Goal: Task Accomplishment & Management: Manage account settings

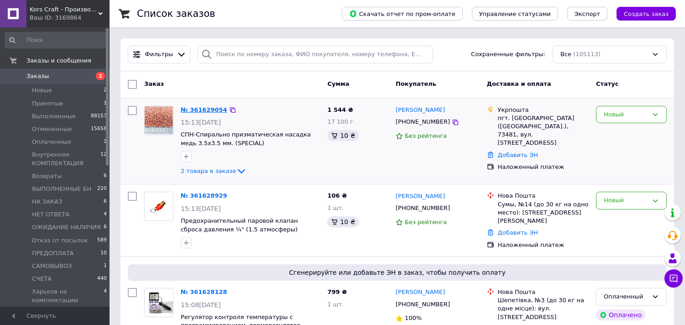
click at [191, 108] on link "№ 361629054" at bounding box center [204, 109] width 47 height 7
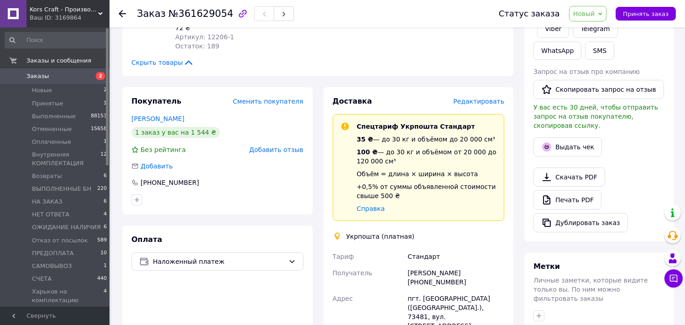
scroll to position [355, 0]
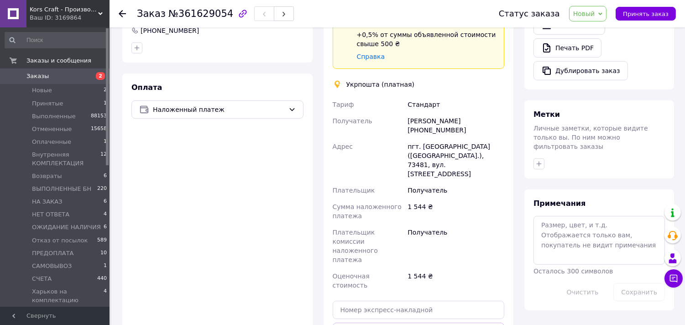
drag, startPoint x: 409, startPoint y: 110, endPoint x: 460, endPoint y: 112, distance: 51.2
click at [460, 113] on div "Александр Миронов +380504942888" at bounding box center [456, 126] width 100 height 26
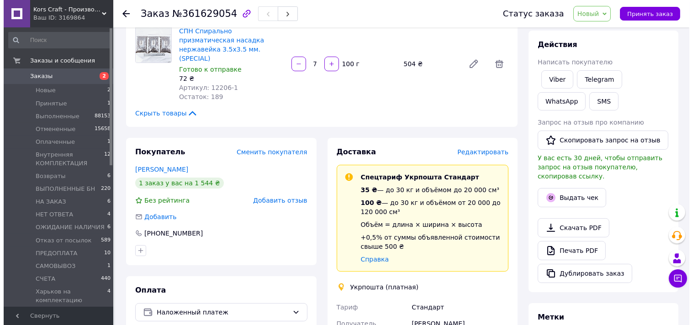
scroll to position [253, 0]
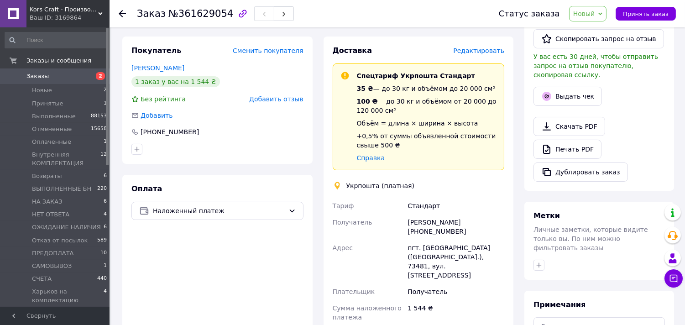
click at [266, 142] on div at bounding box center [218, 149] width 176 height 15
click at [478, 47] on span "Редактировать" at bounding box center [478, 50] width 51 height 7
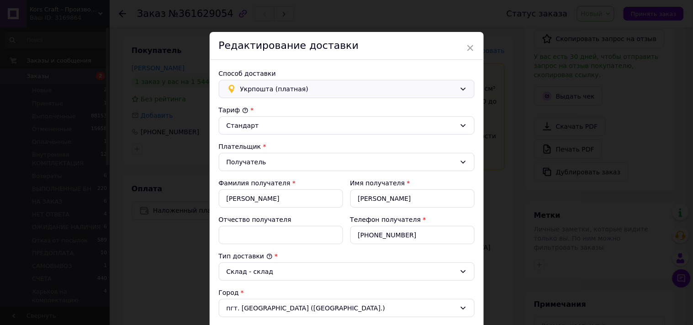
click at [354, 91] on span "Укрпошта (платная)" at bounding box center [347, 89] width 215 height 10
click at [286, 110] on span "Нова Пошта (платная)" at bounding box center [353, 108] width 226 height 9
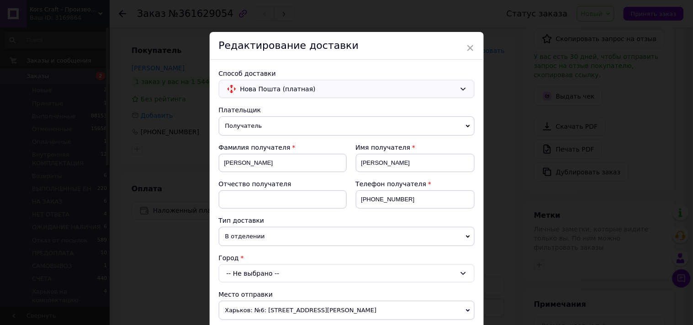
click at [289, 276] on div "-- Не выбрано --" at bounding box center [347, 273] width 256 height 18
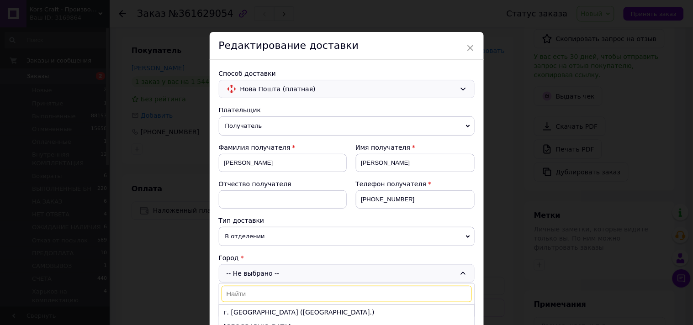
scroll to position [101, 0]
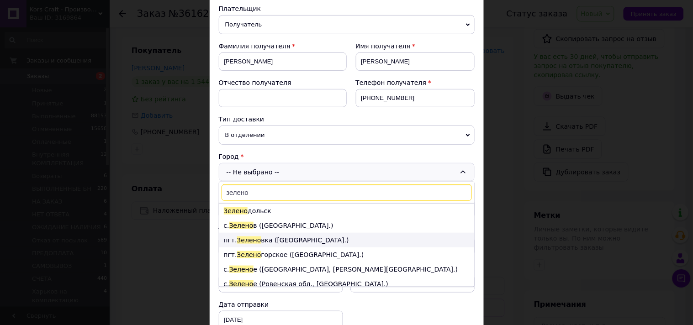
type input "зелено"
click at [321, 241] on li "пгт. Зелено вка (Херсонская обл.)" at bounding box center [346, 240] width 255 height 15
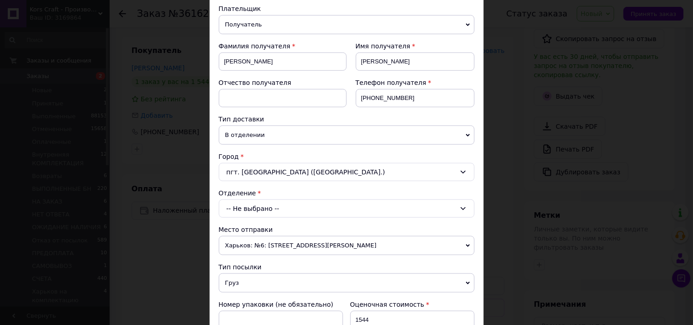
click at [336, 207] on div "-- Не выбрано --" at bounding box center [347, 209] width 256 height 18
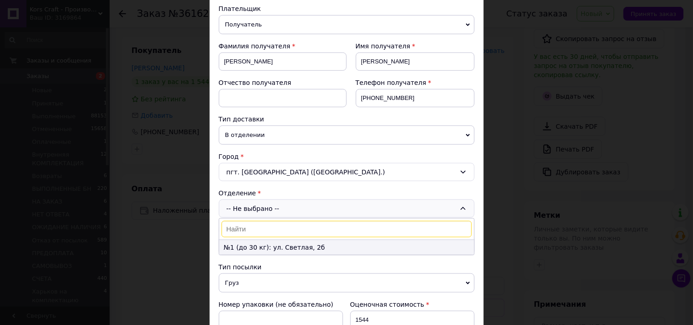
click at [286, 249] on li "№1 (до 30 кг): ул. Светлая, 2б" at bounding box center [346, 247] width 255 height 15
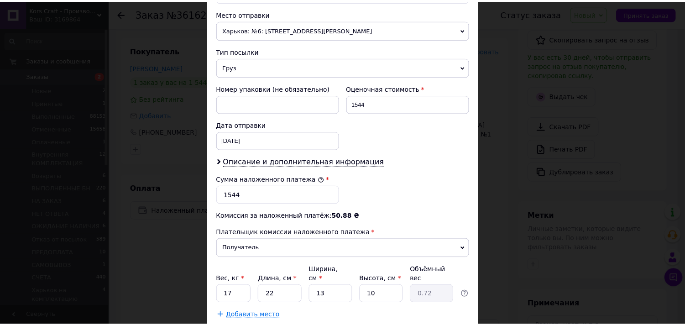
scroll to position [355, 0]
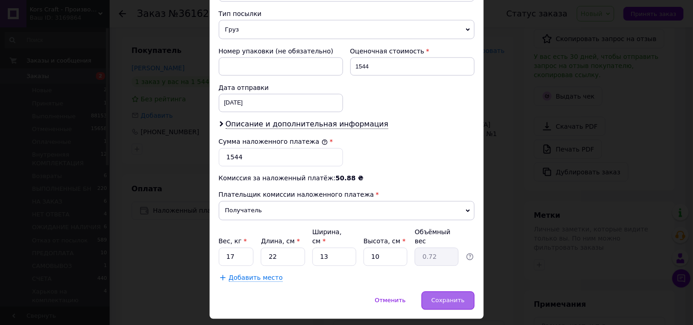
click at [441, 297] on span "Сохранить" at bounding box center [447, 300] width 33 height 7
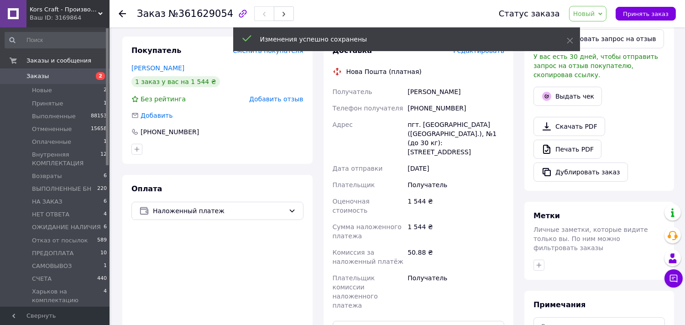
click at [607, 10] on span "Новый" at bounding box center [588, 14] width 38 height 16
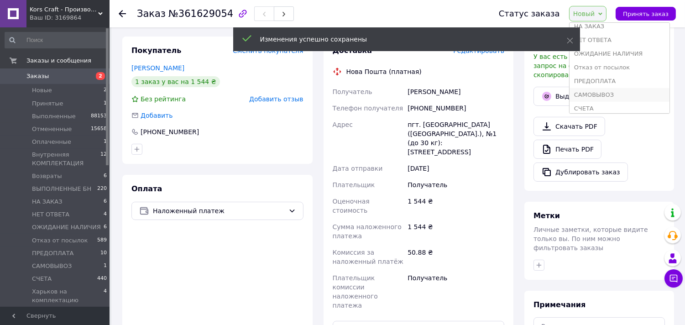
scroll to position [147, 0]
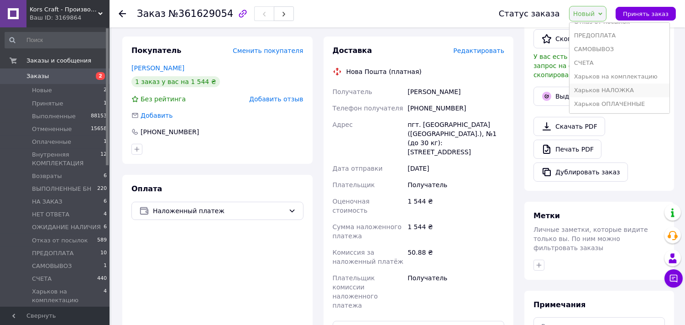
click at [605, 89] on li "Харьков НАЛОЖКА" at bounding box center [620, 91] width 100 height 14
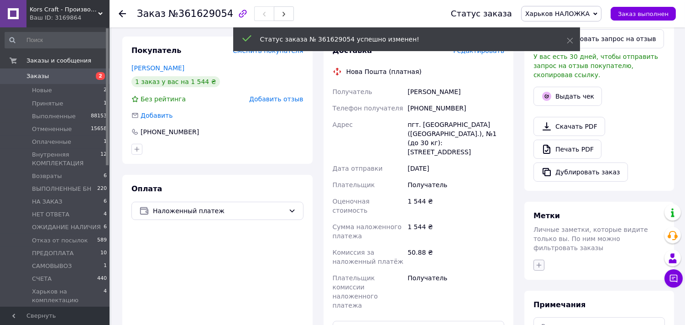
click at [539, 263] on icon "button" at bounding box center [539, 265] width 5 height 5
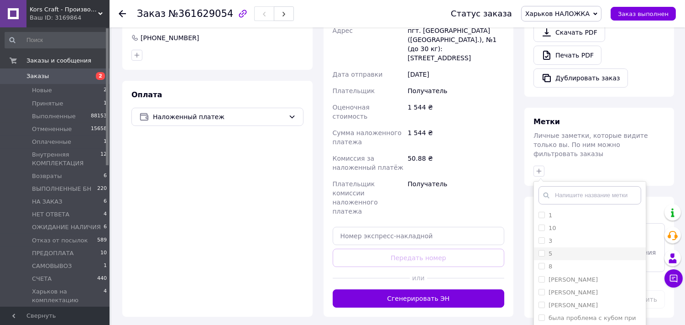
scroll to position [355, 0]
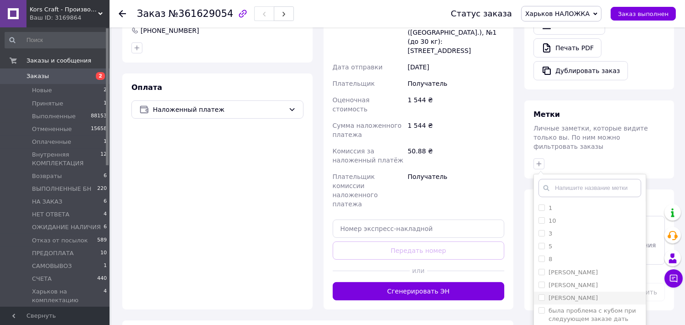
click at [582, 294] on label "[PERSON_NAME]" at bounding box center [573, 297] width 49 height 7
checkbox input "true"
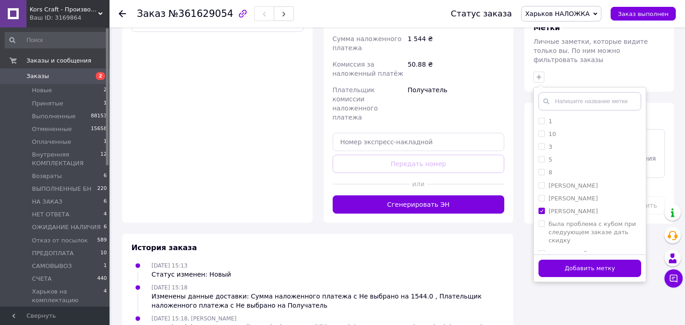
scroll to position [457, 0]
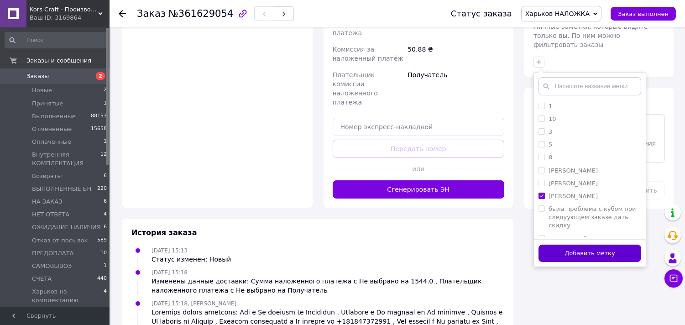
click at [593, 245] on button "Добавить метку" at bounding box center [590, 254] width 103 height 18
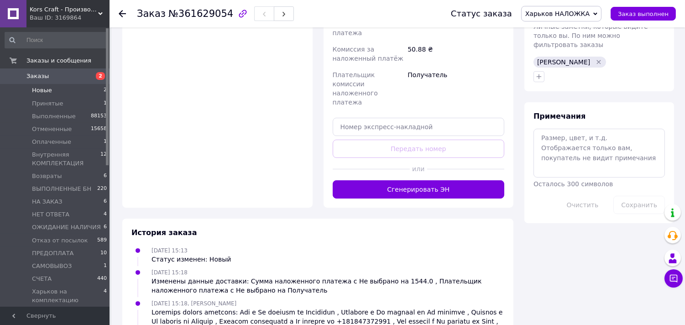
click at [36, 90] on span "Новые" at bounding box center [42, 90] width 20 height 8
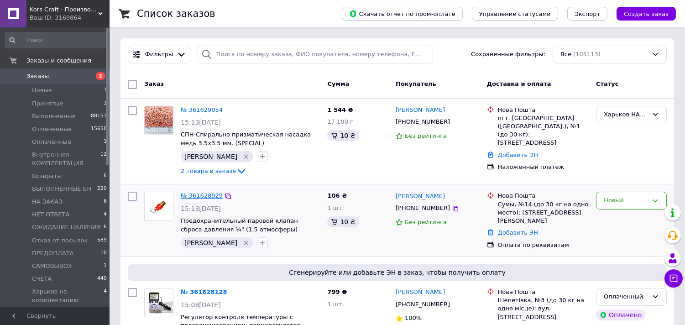
click at [190, 193] on link "№ 361628929" at bounding box center [202, 195] width 42 height 7
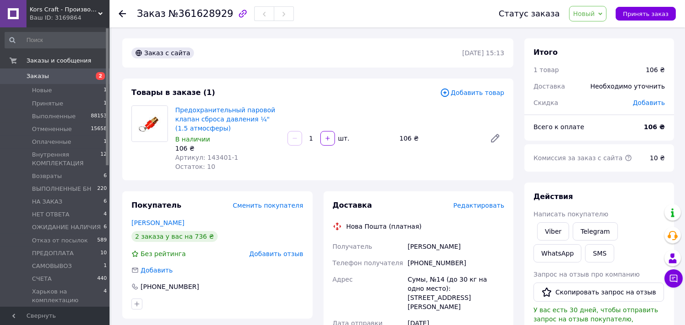
click at [605, 10] on span "Новый" at bounding box center [588, 14] width 38 height 16
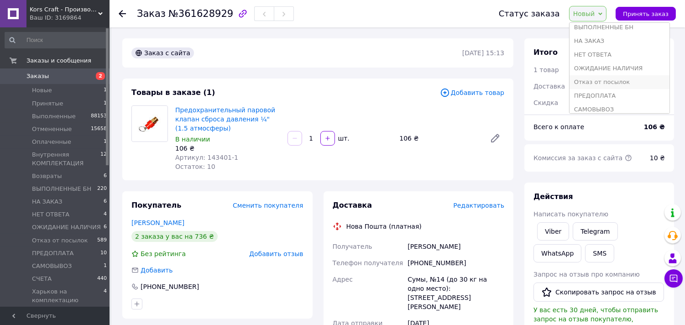
scroll to position [101, 0]
click at [614, 82] on li "ПРЕДОПЛАТА" at bounding box center [620, 81] width 100 height 14
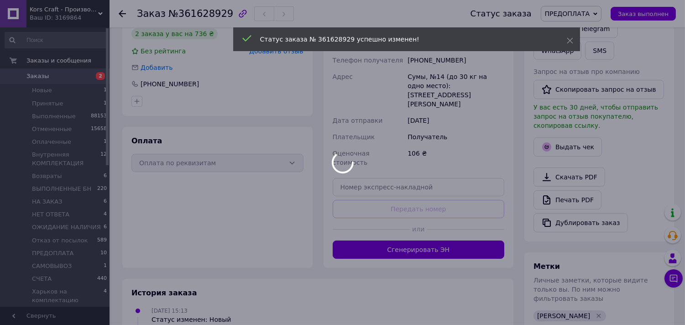
scroll to position [152, 0]
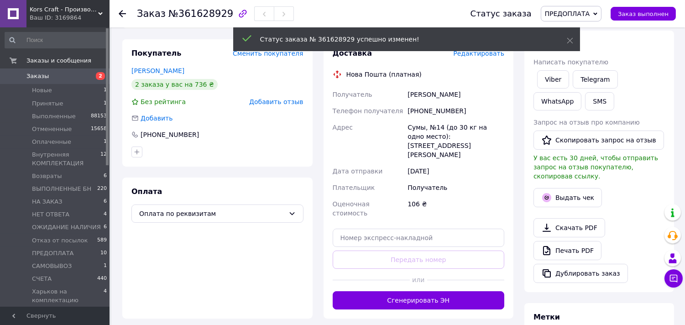
click at [557, 65] on span "Написать покупателю" at bounding box center [571, 61] width 75 height 7
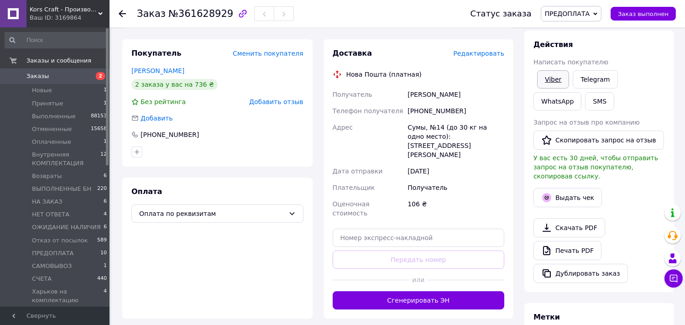
click at [550, 79] on link "Viber" at bounding box center [553, 79] width 32 height 18
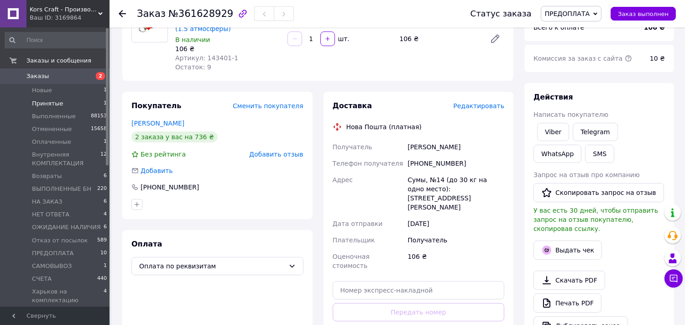
scroll to position [51, 0]
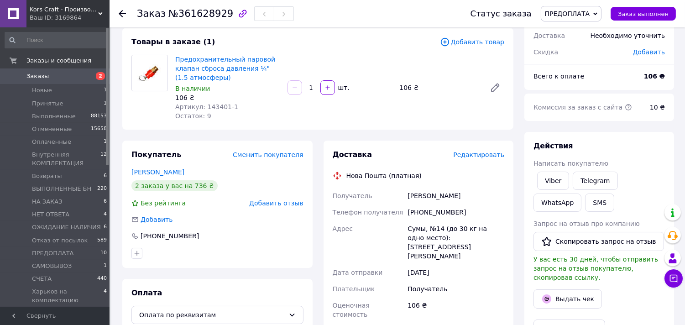
click at [57, 80] on link "Заказы 2" at bounding box center [56, 76] width 112 height 16
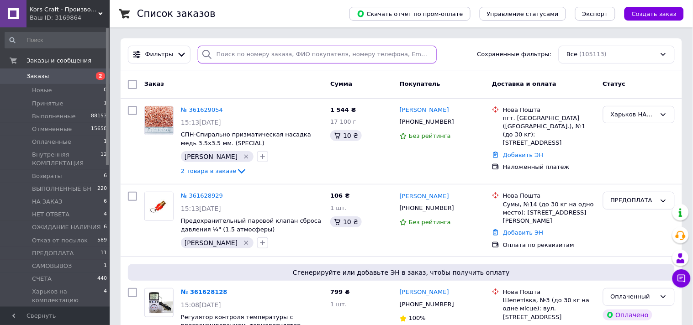
click at [260, 55] on input "search" at bounding box center [317, 55] width 239 height 18
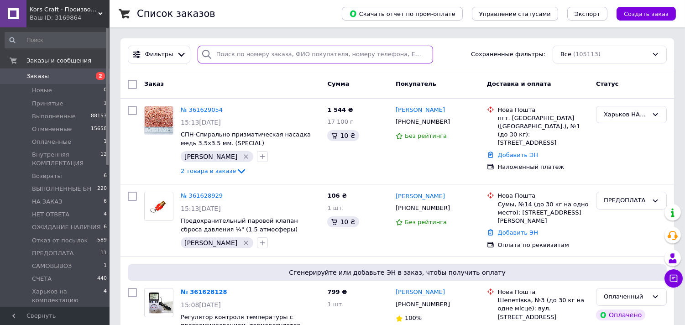
paste input "361592551"
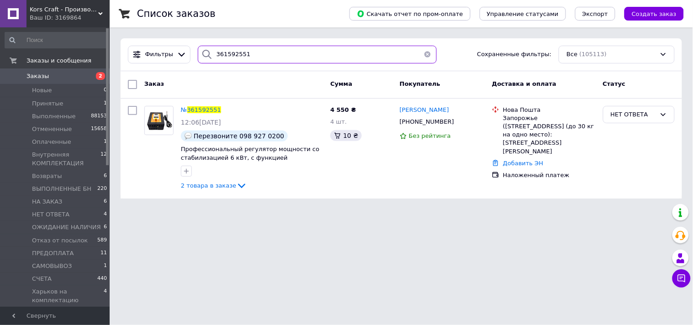
type input "361592551"
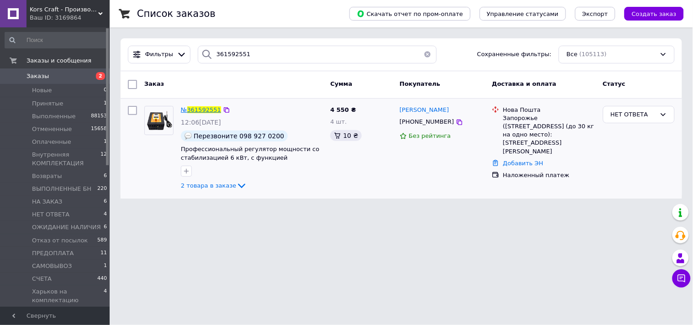
click at [194, 112] on span "361592551" at bounding box center [204, 109] width 34 height 7
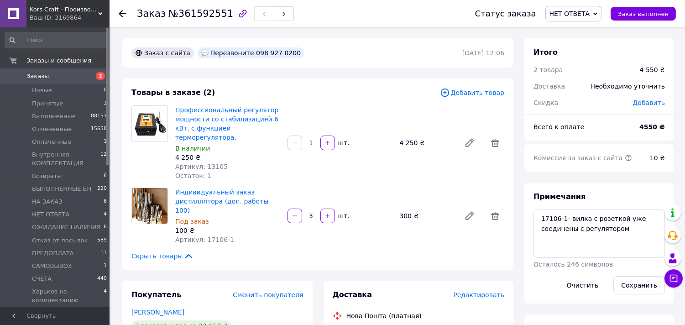
click at [53, 76] on span "Заказы" at bounding box center [55, 76] width 58 height 8
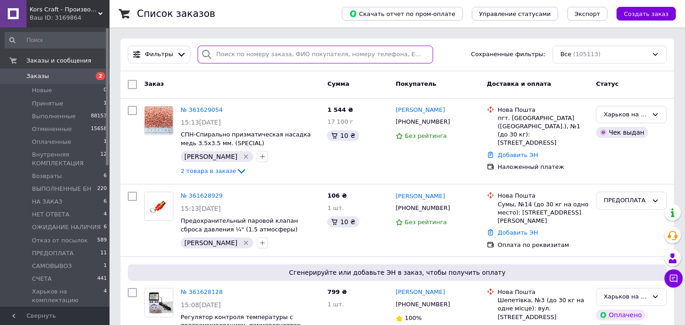
click at [250, 58] on input "search" at bounding box center [316, 55] width 236 height 18
paste input "380754449584"
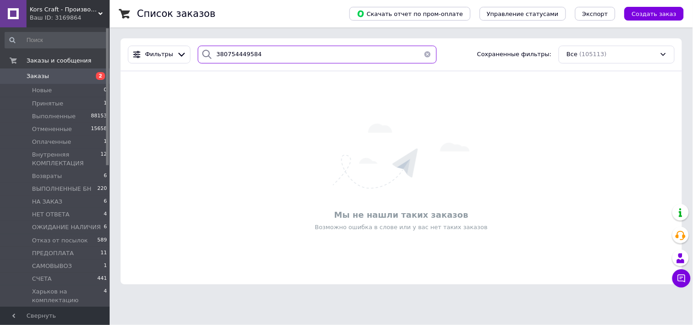
type input "380754449584"
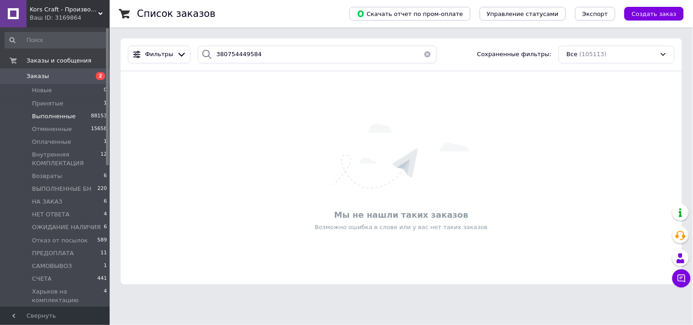
click at [48, 116] on span "Выполненные" at bounding box center [54, 116] width 44 height 8
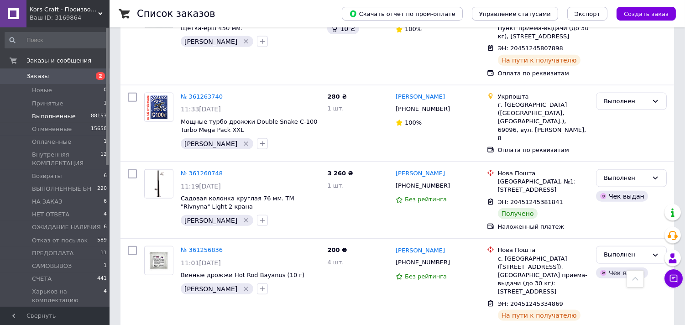
scroll to position [8252, 0]
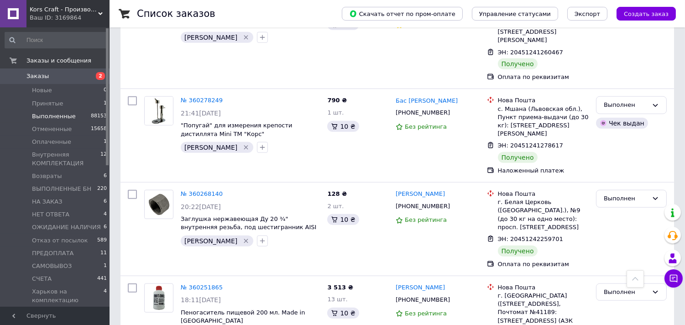
scroll to position [8215, 0]
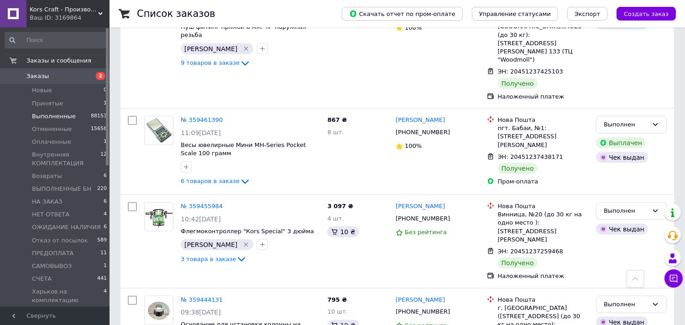
scroll to position [8266, 0]
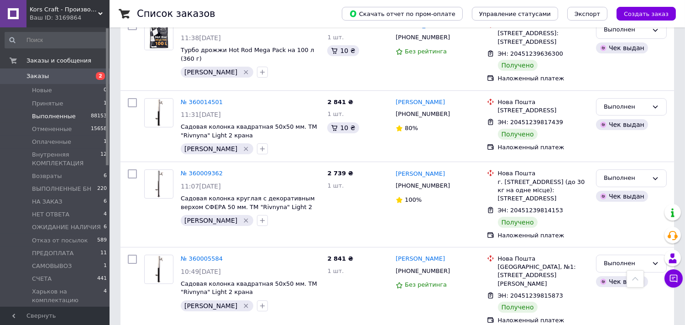
scroll to position [5478, 0]
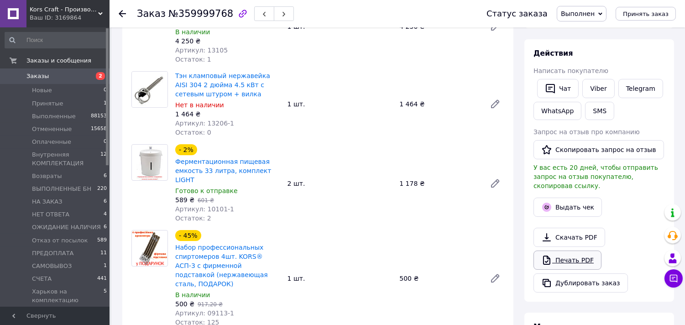
scroll to position [304, 0]
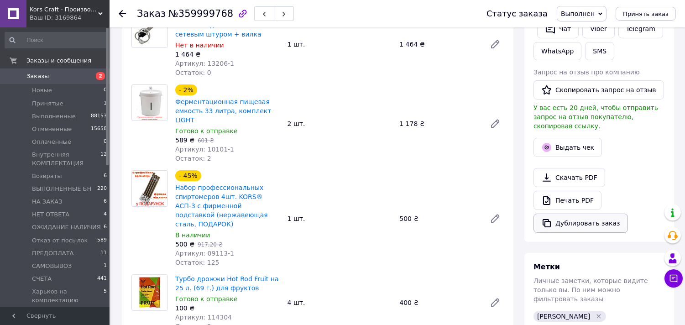
click at [572, 215] on button "Дублировать заказ" at bounding box center [581, 223] width 95 height 19
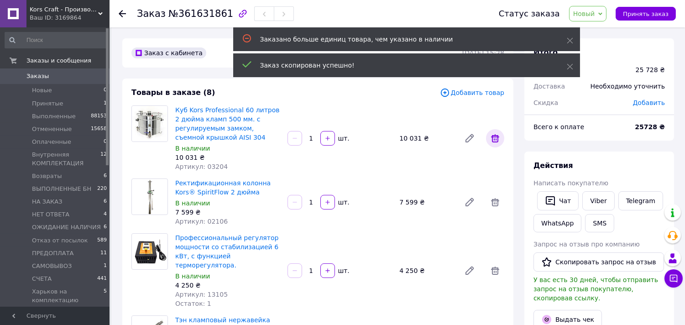
click at [492, 139] on icon at bounding box center [495, 138] width 11 height 11
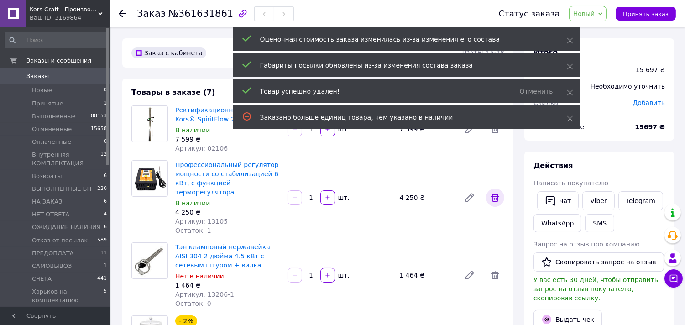
click at [495, 196] on icon at bounding box center [495, 198] width 8 height 8
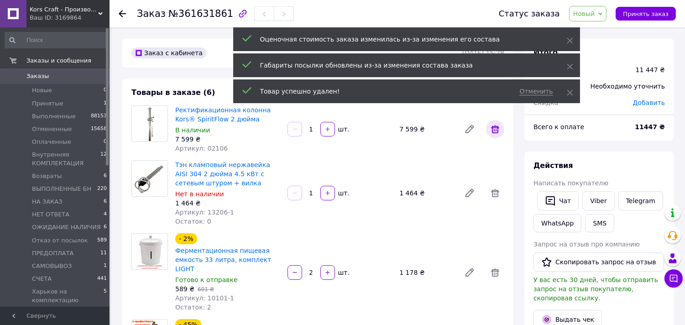
click at [498, 129] on icon at bounding box center [495, 129] width 11 height 11
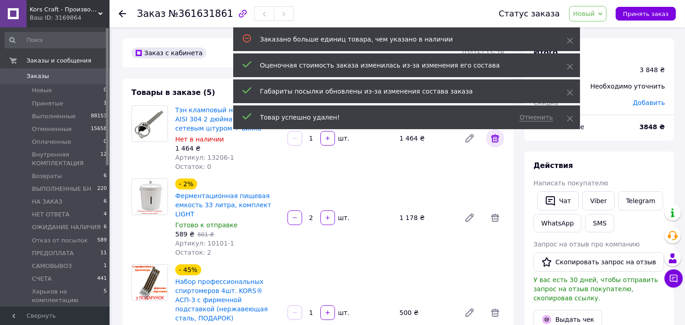
click at [494, 142] on icon at bounding box center [495, 138] width 11 height 11
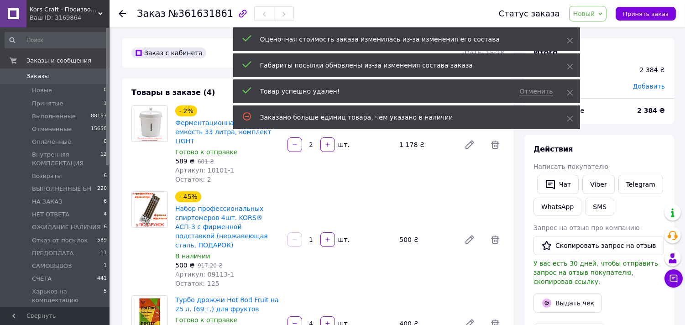
click at [497, 141] on icon at bounding box center [495, 144] width 11 height 11
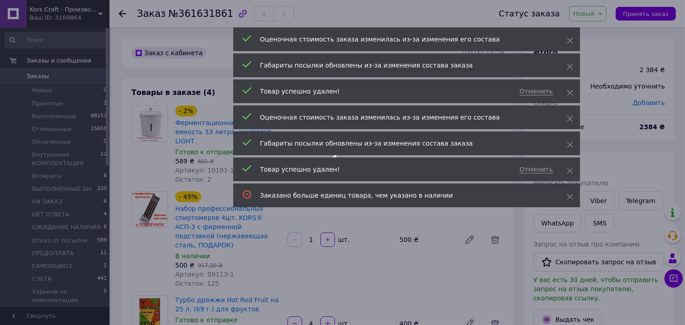
type input "1"
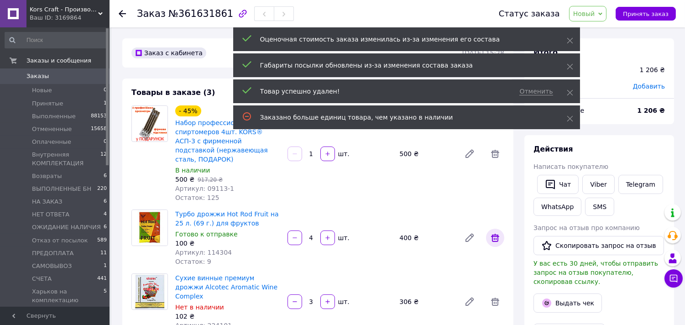
click at [497, 234] on icon at bounding box center [495, 238] width 8 height 8
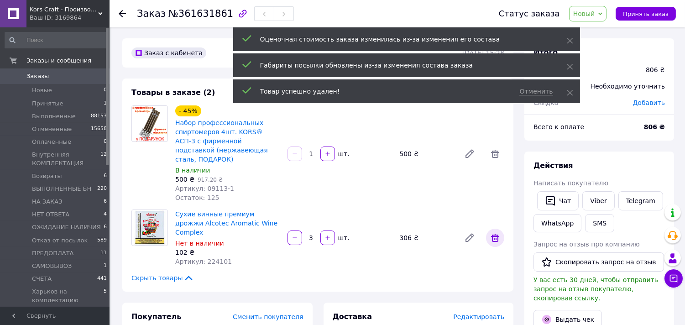
click at [494, 232] on icon at bounding box center [495, 237] width 11 height 11
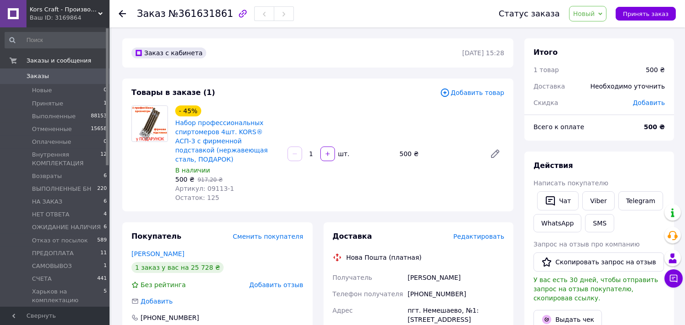
click at [462, 92] on span "Добавить товар" at bounding box center [472, 93] width 64 height 10
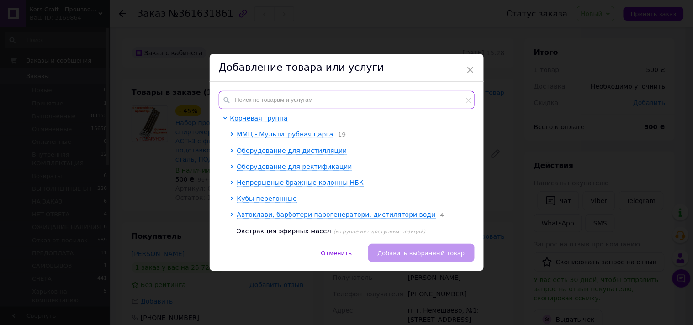
click at [273, 99] on input "text" at bounding box center [347, 100] width 256 height 18
paste input "05236-1"
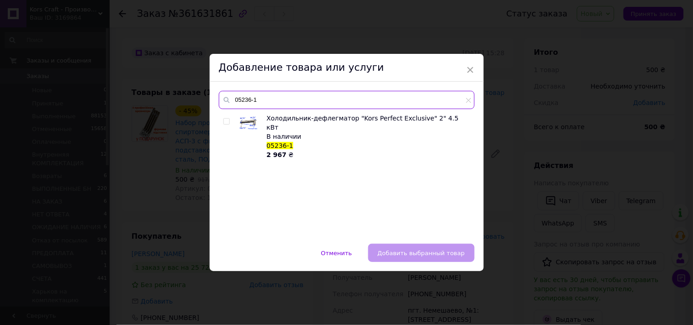
type input "05236-1"
click at [221, 121] on div "Холодильник-дефлегматор "Kors Perfect Exclusive" 2" 4.5 кВт В наличии 05236-1 2…" at bounding box center [346, 174] width 255 height 121
click at [225, 121] on input "checkbox" at bounding box center [226, 122] width 6 height 6
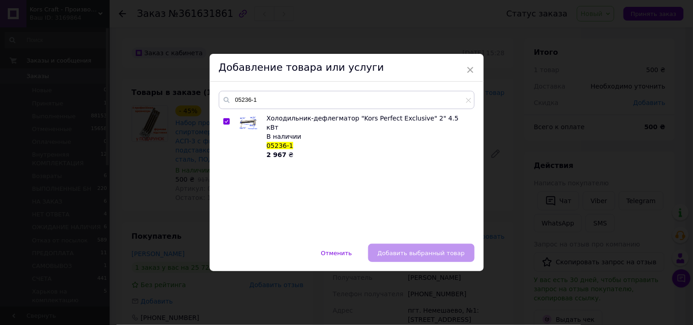
checkbox input "true"
click at [395, 247] on button "Добавить выбранный товар" at bounding box center [421, 253] width 106 height 18
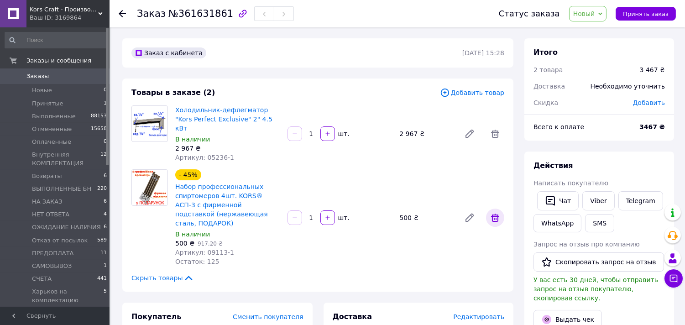
click at [495, 212] on icon at bounding box center [495, 217] width 11 height 11
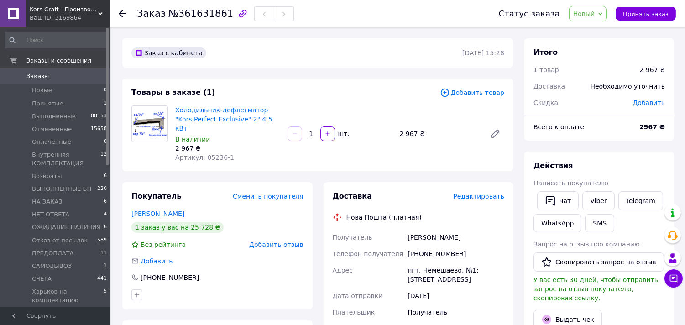
click at [473, 95] on span "Добавить товар" at bounding box center [472, 93] width 64 height 10
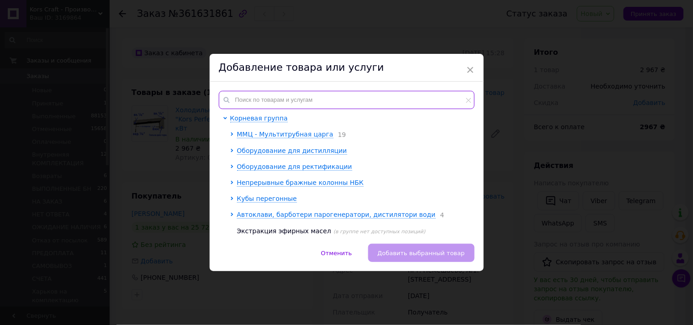
paste input "06509-2"
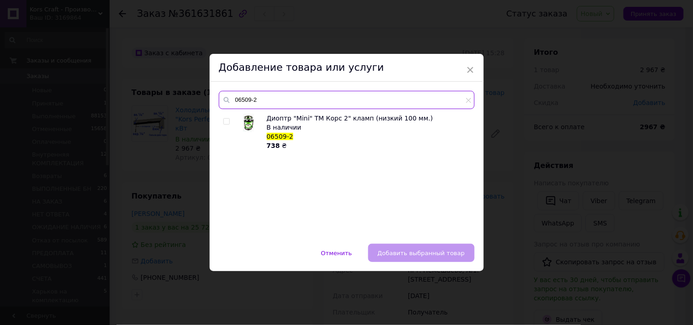
type input "06509-2"
click at [227, 119] on label at bounding box center [226, 121] width 6 height 6
click at [227, 119] on input "checkbox" at bounding box center [226, 122] width 6 height 6
checkbox input "true"
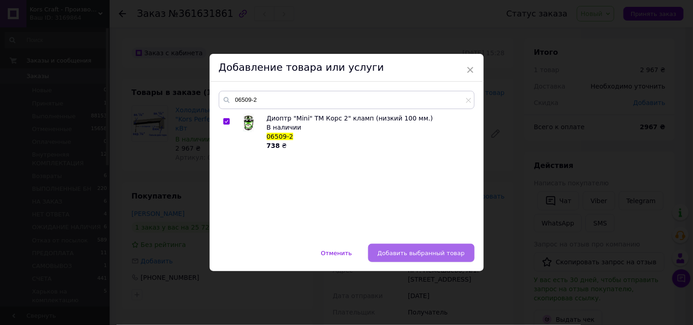
click at [396, 261] on button "Добавить выбранный товар" at bounding box center [421, 253] width 106 height 18
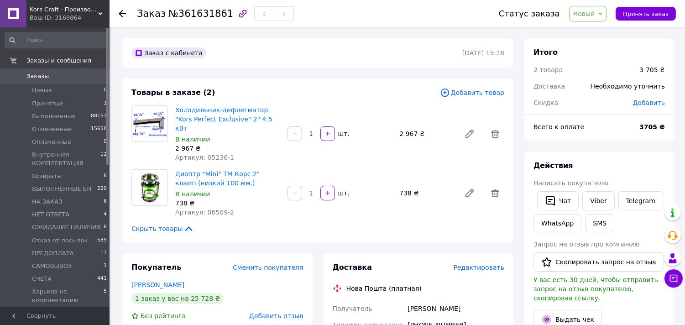
click at [467, 92] on span "Добавить товар" at bounding box center [472, 93] width 64 height 10
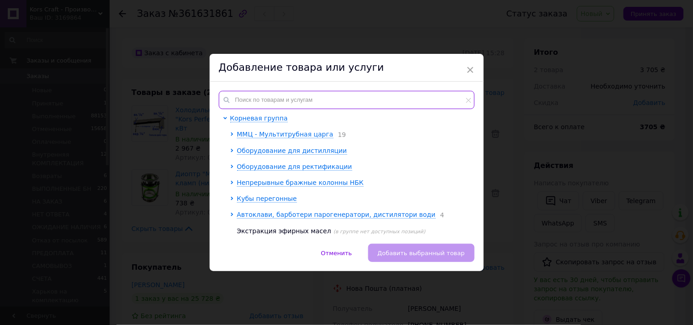
click at [281, 105] on input "text" at bounding box center [347, 100] width 256 height 18
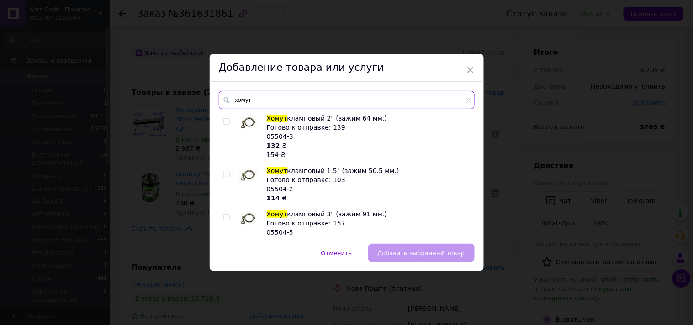
type input "хомут"
click at [225, 123] on input "checkbox" at bounding box center [226, 122] width 6 height 6
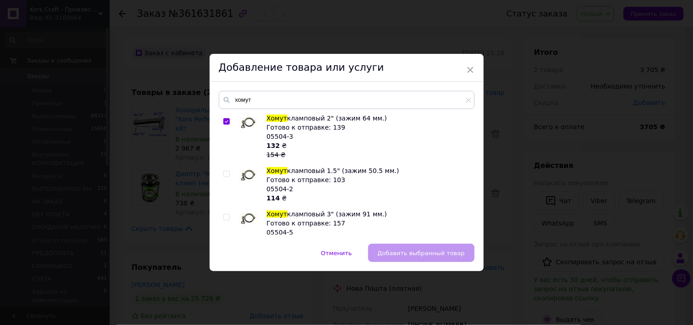
checkbox input "true"
click at [398, 250] on span "Добавить выбранный товар" at bounding box center [421, 253] width 87 height 7
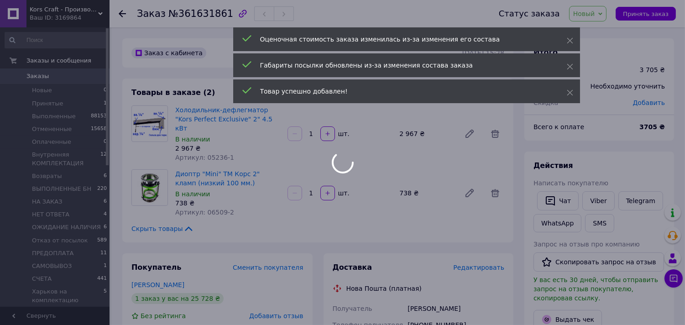
scroll to position [12, 0]
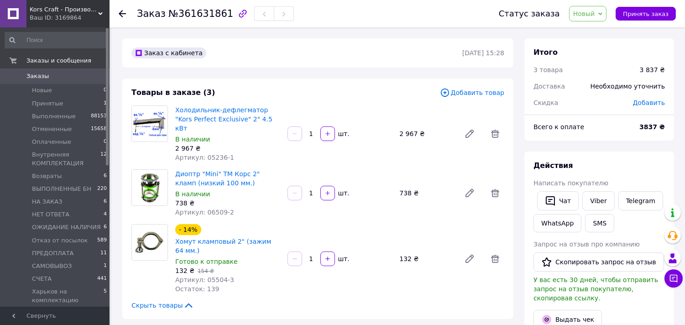
click at [476, 92] on span "Добавить товар" at bounding box center [472, 93] width 64 height 10
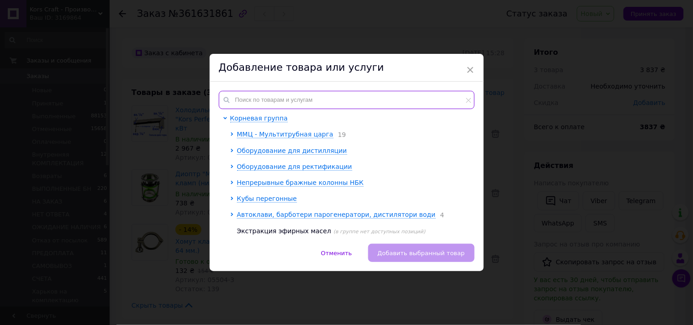
click at [317, 96] on input "text" at bounding box center [347, 100] width 256 height 18
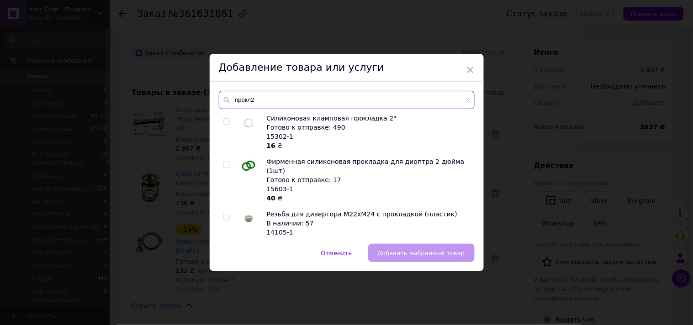
type input "прокл2"
click at [225, 124] on input "checkbox" at bounding box center [226, 122] width 6 height 6
checkbox input "true"
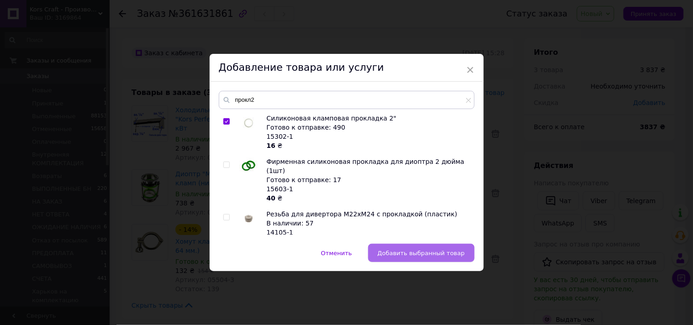
click at [417, 252] on span "Добавить выбранный товар" at bounding box center [421, 253] width 87 height 7
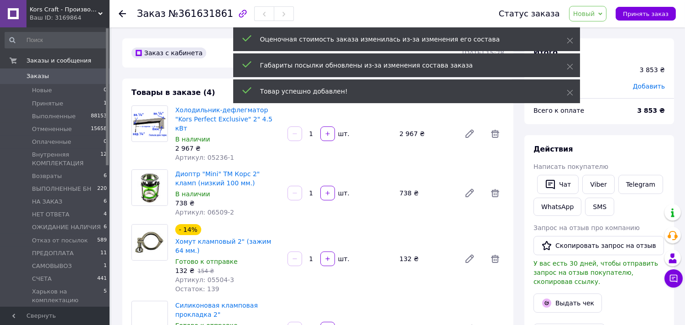
scroll to position [34, 0]
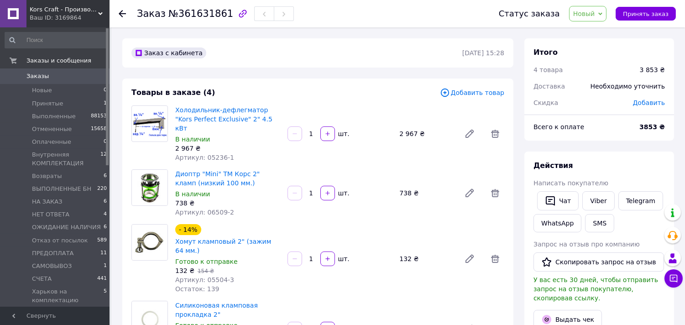
click at [471, 98] on div "Добавить товар" at bounding box center [472, 93] width 64 height 11
click at [462, 90] on span "Добавить товар" at bounding box center [472, 93] width 64 height 10
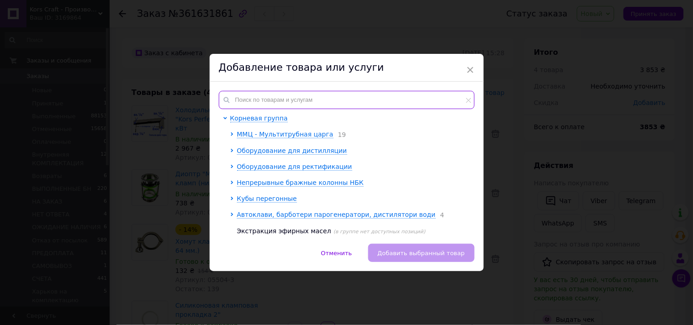
click at [279, 100] on input "text" at bounding box center [347, 100] width 256 height 18
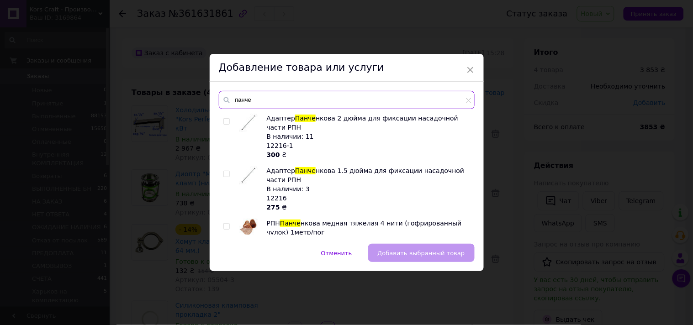
type input "панче"
click at [223, 227] on input "checkbox" at bounding box center [226, 227] width 6 height 6
checkbox input "true"
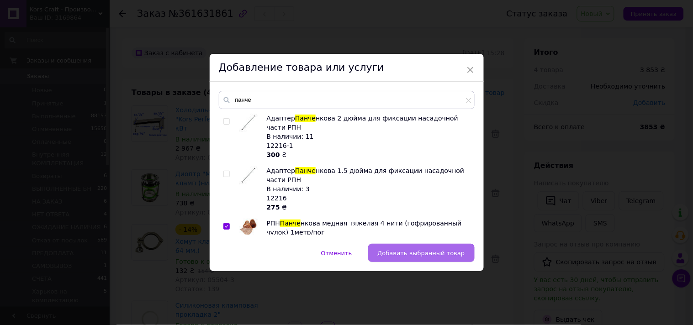
click at [381, 251] on button "Добавить выбранный товар" at bounding box center [421, 253] width 106 height 18
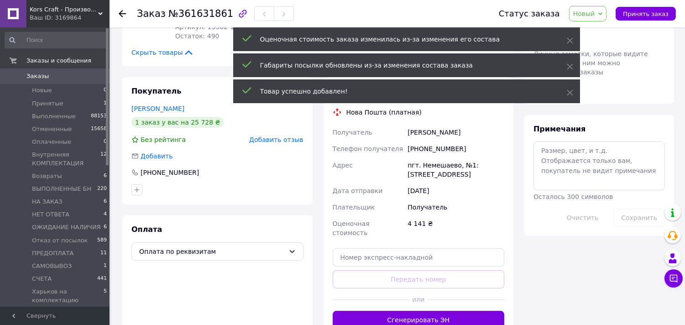
scroll to position [405, 0]
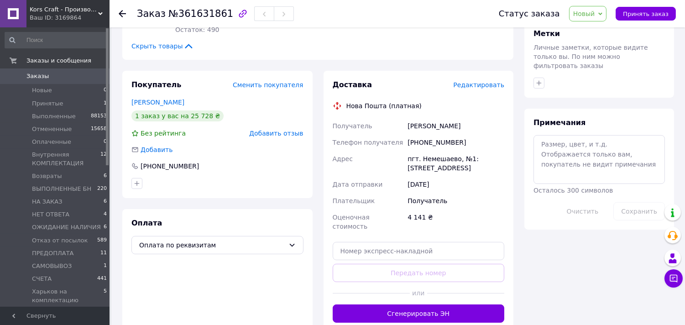
click at [58, 75] on span "Заказы" at bounding box center [55, 76] width 58 height 8
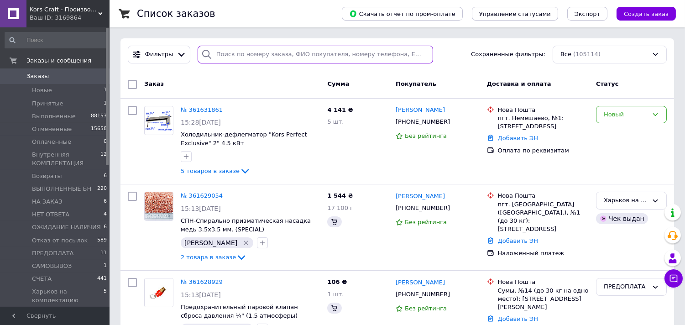
click at [252, 54] on input "search" at bounding box center [316, 55] width 236 height 18
paste input "[PHONE_NUMBER]"
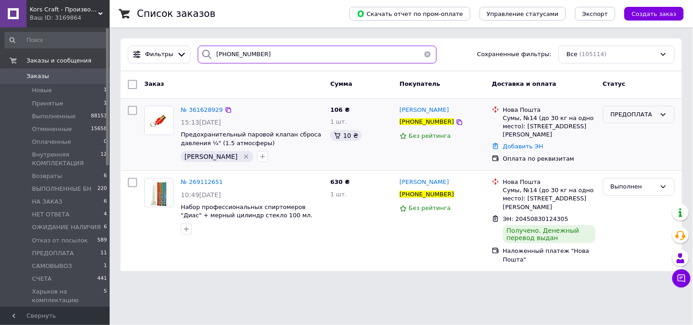
type input "[PHONE_NUMBER]"
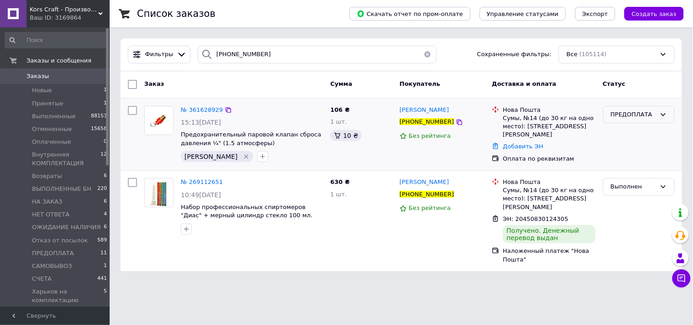
click at [660, 115] on icon at bounding box center [662, 114] width 7 height 7
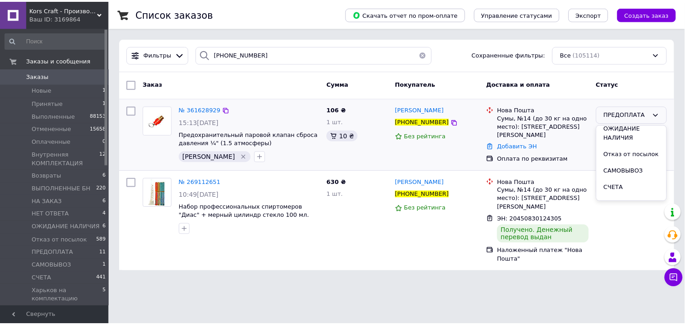
scroll to position [229, 0]
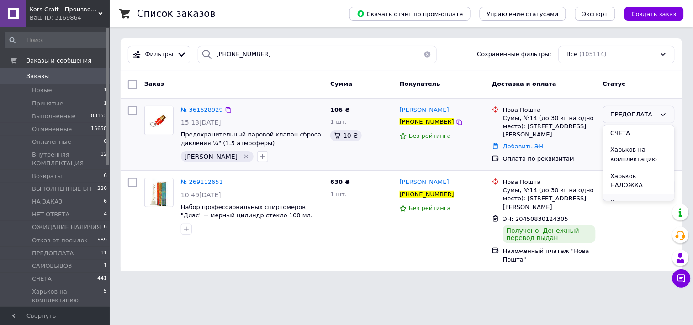
click at [611, 194] on li "Харьков ОПЛАЧЕННЫЕ" at bounding box center [638, 207] width 71 height 26
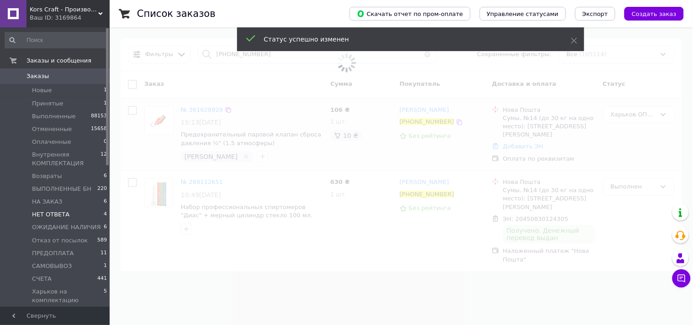
click at [48, 210] on span "НЕТ ОТВЕТА" at bounding box center [50, 214] width 37 height 8
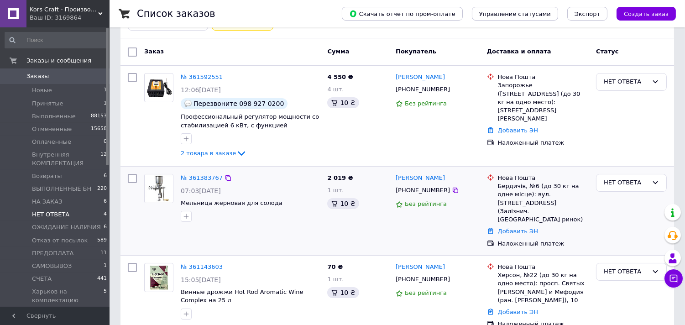
scroll to position [55, 0]
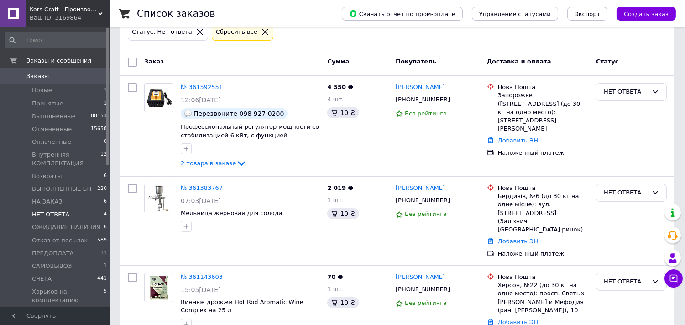
click at [65, 80] on span "Заказы" at bounding box center [55, 76] width 58 height 8
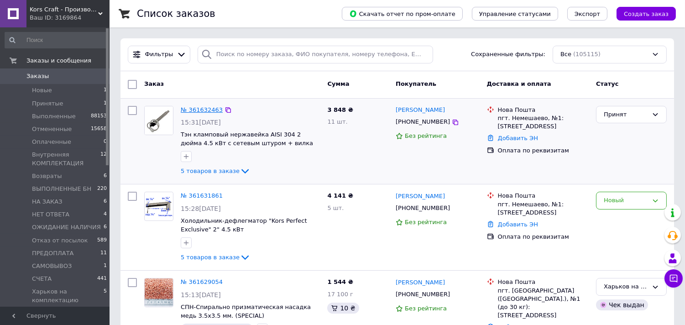
click at [200, 110] on link "№ 361632463" at bounding box center [202, 109] width 42 height 7
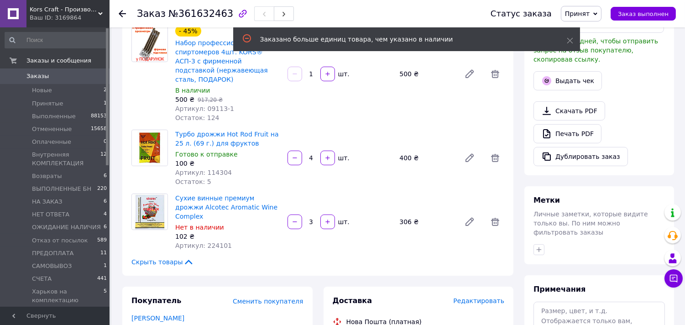
scroll to position [355, 0]
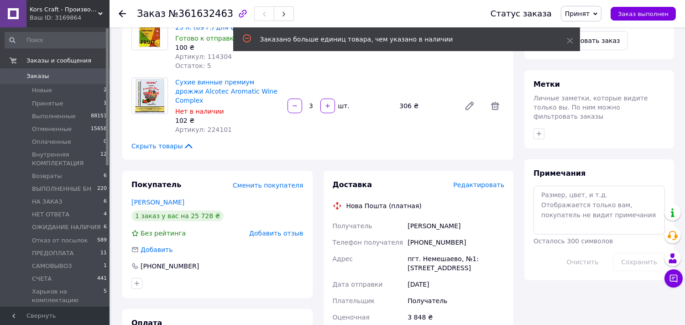
click at [118, 11] on div "Заказ №361632463 Статус заказа Принят Выполнен Отменен Оплаченный Внутренняя КО…" at bounding box center [398, 13] width 576 height 27
click at [121, 12] on icon at bounding box center [122, 13] width 7 height 7
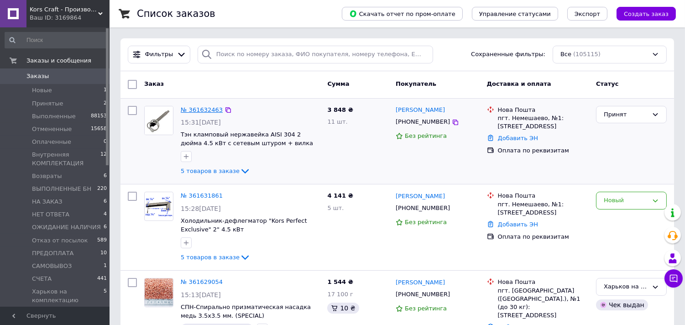
click at [185, 111] on link "№ 361632463" at bounding box center [202, 109] width 42 height 7
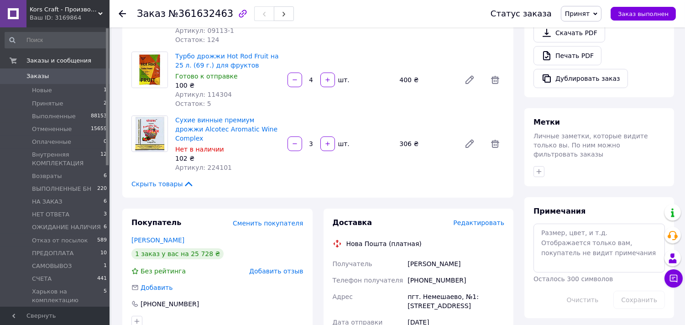
scroll to position [375, 0]
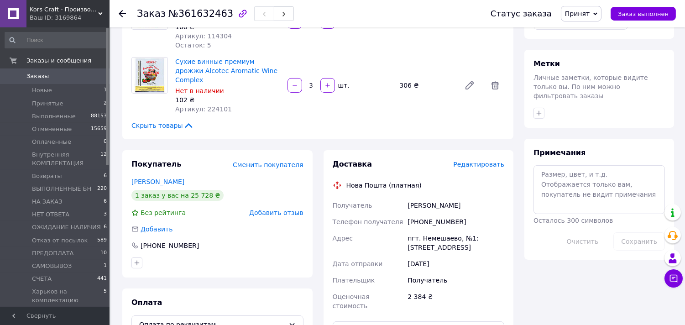
click at [118, 16] on div "Заказ №361632463 Статус заказа Принят Выполнен Отменен Оплаченный Внутренняя КО…" at bounding box center [398, 13] width 576 height 27
click at [127, 13] on div at bounding box center [128, 13] width 18 height 27
click at [121, 16] on icon at bounding box center [122, 13] width 7 height 7
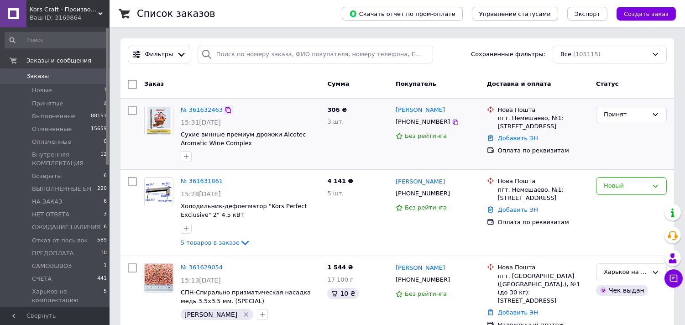
click at [225, 112] on icon at bounding box center [228, 109] width 7 height 7
click at [225, 182] on icon at bounding box center [228, 181] width 7 height 7
click at [201, 110] on link "№ 361632463" at bounding box center [202, 109] width 42 height 7
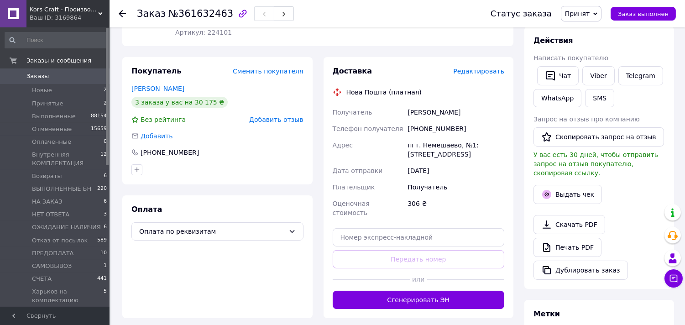
scroll to position [74, 0]
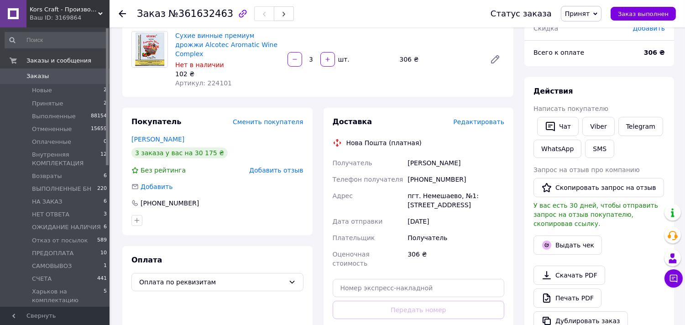
click at [121, 15] on use at bounding box center [122, 13] width 7 height 7
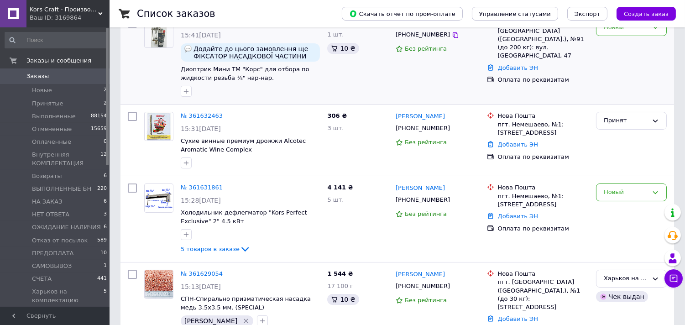
scroll to position [101, 0]
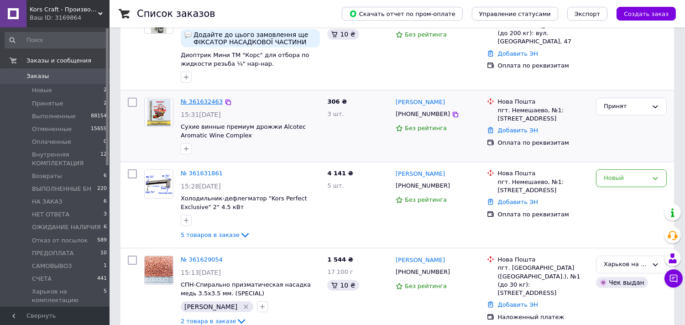
click at [194, 103] on link "№ 361632463" at bounding box center [202, 101] width 42 height 7
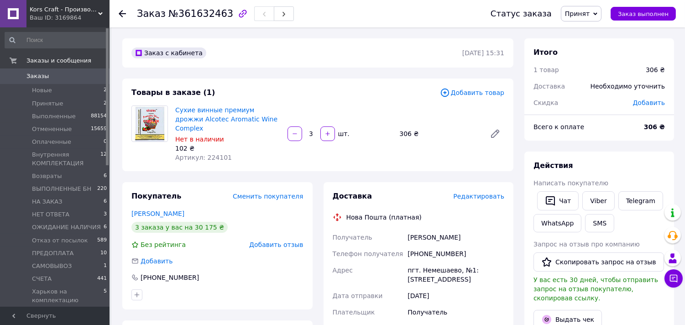
click at [117, 12] on div "Заказ №361632463 Статус заказа Принят Выполнен Отменен Оплаченный Внутренняя КО…" at bounding box center [398, 13] width 576 height 27
click at [122, 14] on icon at bounding box center [122, 13] width 7 height 7
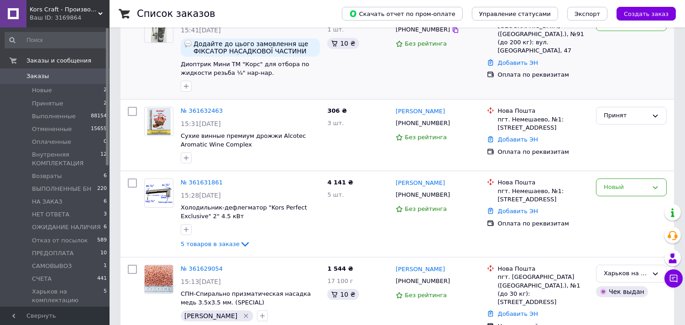
scroll to position [101, 0]
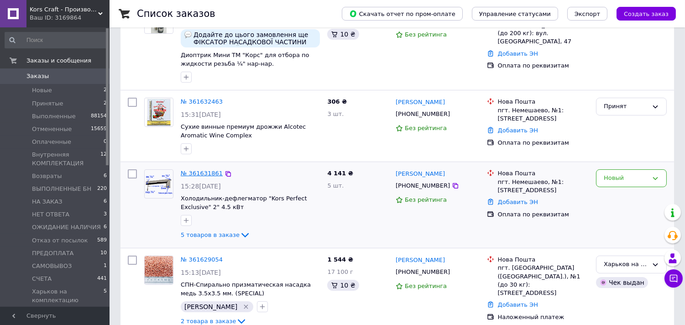
click at [202, 174] on link "№ 361631861" at bounding box center [202, 173] width 42 height 7
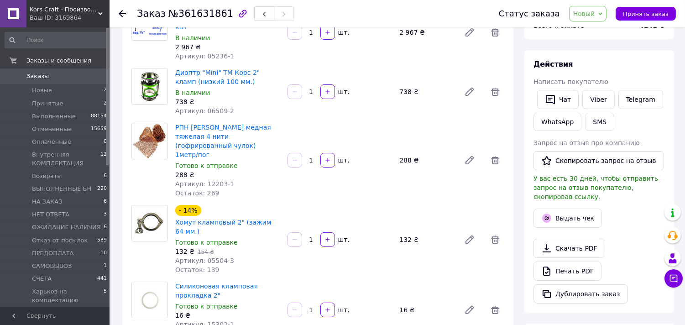
scroll to position [203, 0]
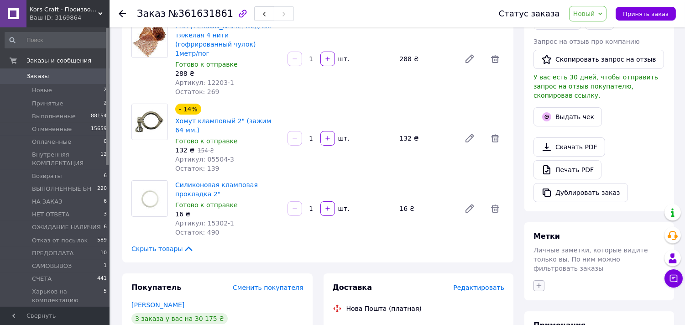
click at [537, 282] on icon "button" at bounding box center [539, 285] width 7 height 7
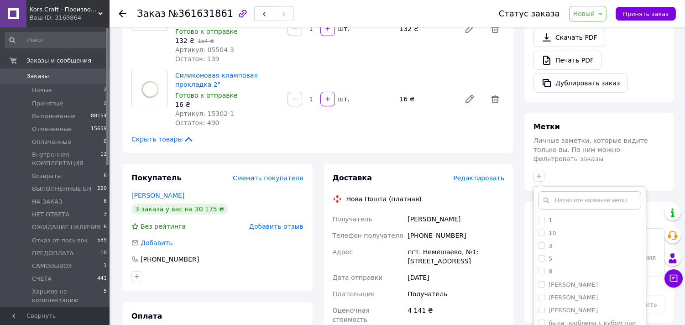
scroll to position [355, 0]
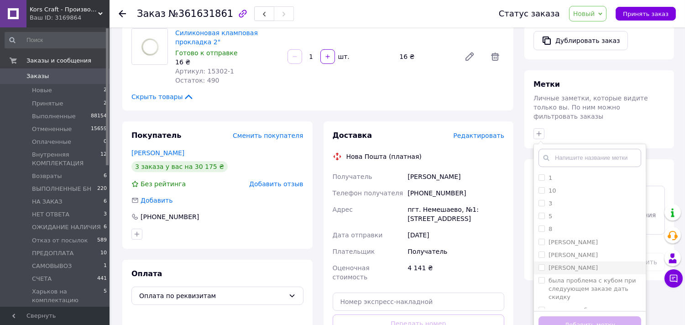
click at [588, 262] on li "[PERSON_NAME]" at bounding box center [590, 268] width 112 height 13
checkbox input "true"
click at [588, 320] on div "Добавить метку" at bounding box center [590, 325] width 112 height 28
click at [583, 316] on button "Добавить метку" at bounding box center [590, 325] width 103 height 18
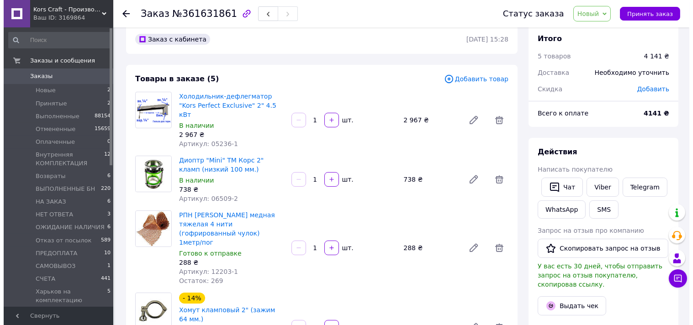
scroll to position [0, 0]
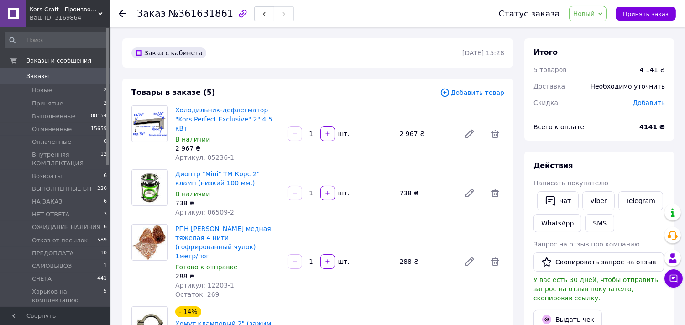
click at [123, 11] on icon at bounding box center [122, 13] width 7 height 7
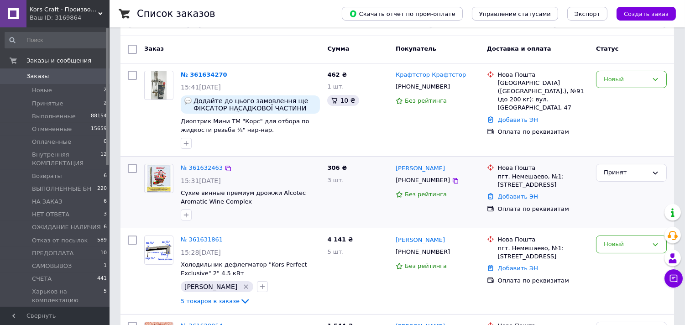
scroll to position [51, 0]
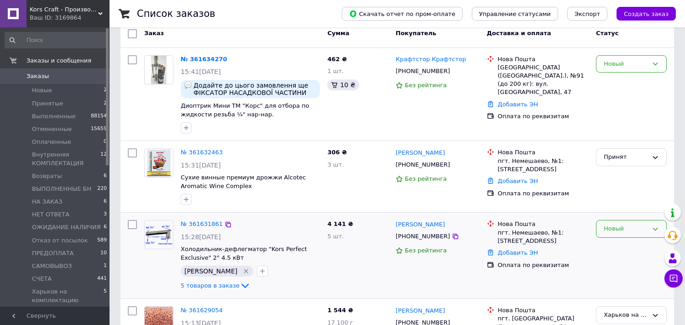
click at [649, 233] on div "Новый" at bounding box center [631, 229] width 71 height 18
click at [615, 246] on li "Принят" at bounding box center [632, 248] width 70 height 17
click at [640, 153] on div "Принят" at bounding box center [626, 157] width 44 height 10
click at [609, 195] on li "Отменен" at bounding box center [632, 193] width 70 height 17
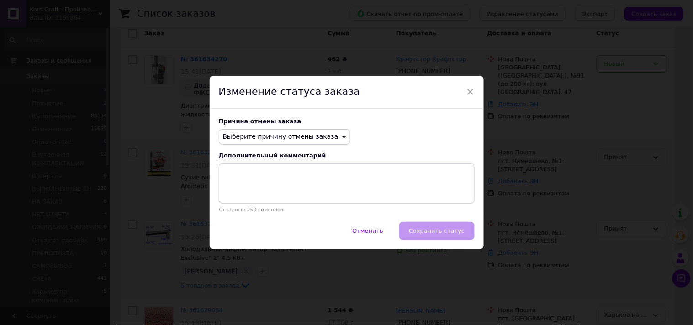
click at [318, 140] on span "Выберите причину отмены заказа" at bounding box center [281, 136] width 116 height 7
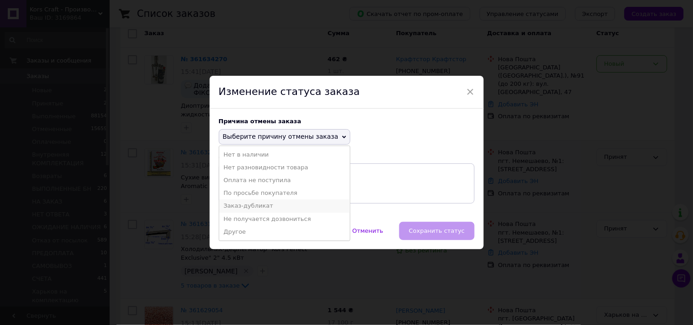
click at [248, 206] on li "Заказ-дубликат" at bounding box center [284, 206] width 131 height 13
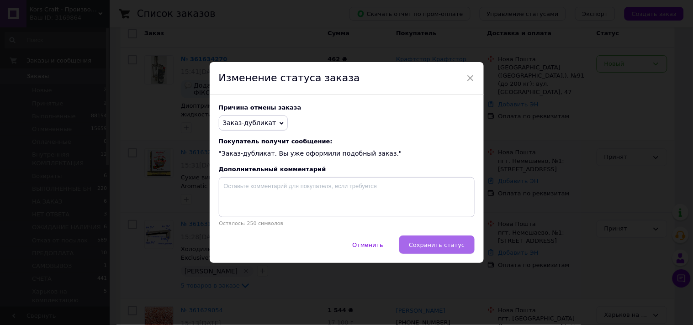
click at [425, 245] on span "Сохранить статус" at bounding box center [437, 245] width 56 height 7
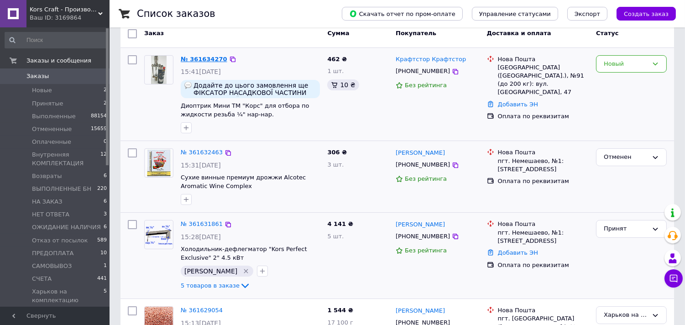
click at [207, 60] on link "№ 361634270" at bounding box center [204, 59] width 47 height 7
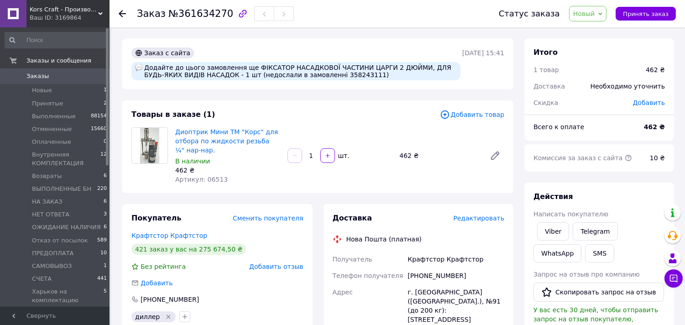
click at [37, 76] on span "Заказы" at bounding box center [37, 76] width 22 height 8
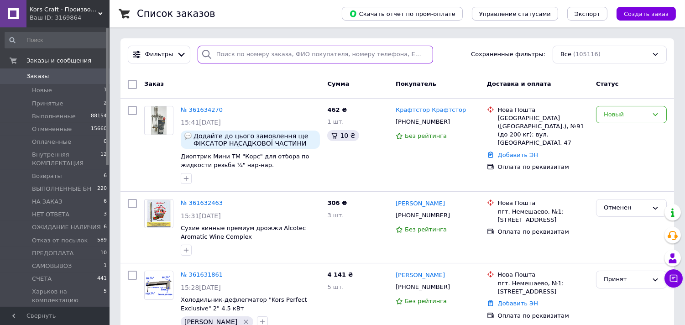
click at [266, 56] on input "search" at bounding box center [316, 55] width 236 height 18
paste input "[PHONE_NUMBER]"
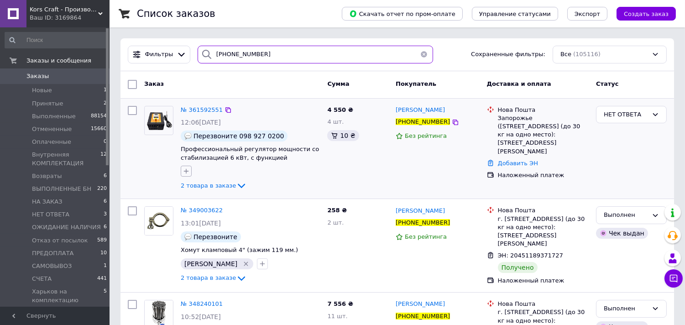
type input "[PHONE_NUMBER]"
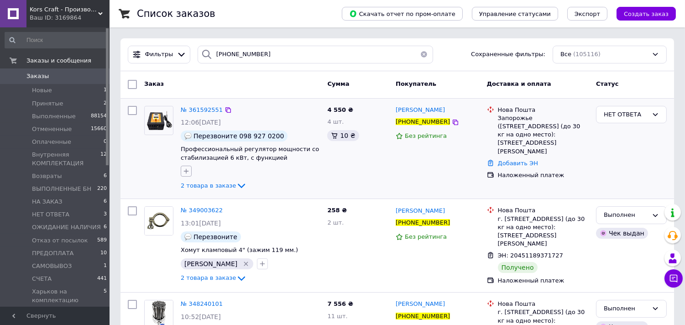
click at [186, 173] on icon "button" at bounding box center [186, 171] width 7 height 7
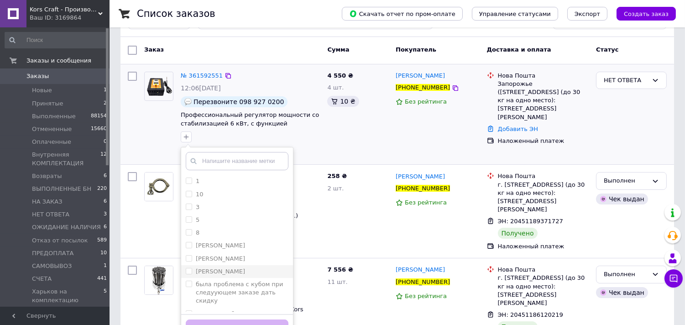
scroll to position [51, 0]
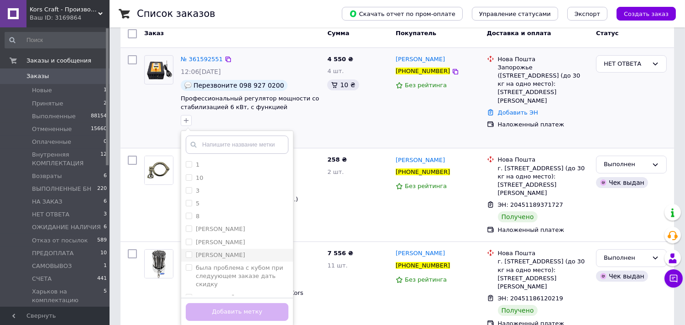
click at [221, 253] on label "[PERSON_NAME]" at bounding box center [220, 255] width 49 height 7
checkbox input "true"
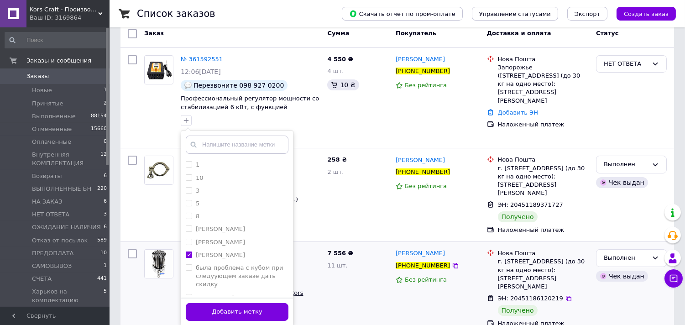
drag, startPoint x: 213, startPoint y: 310, endPoint x: 222, endPoint y: 290, distance: 22.1
click at [214, 309] on button "Добавить метку" at bounding box center [237, 312] width 103 height 18
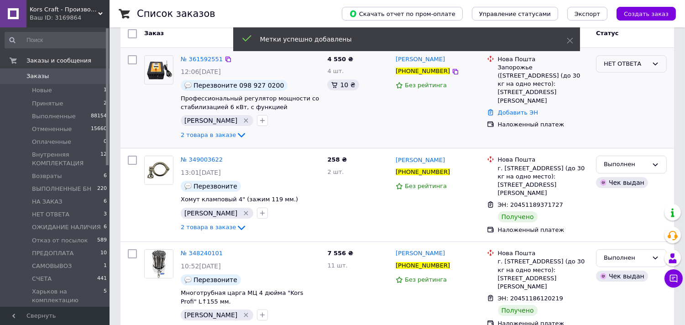
click at [649, 65] on div "НЕТ ОТВЕТА" at bounding box center [631, 64] width 71 height 18
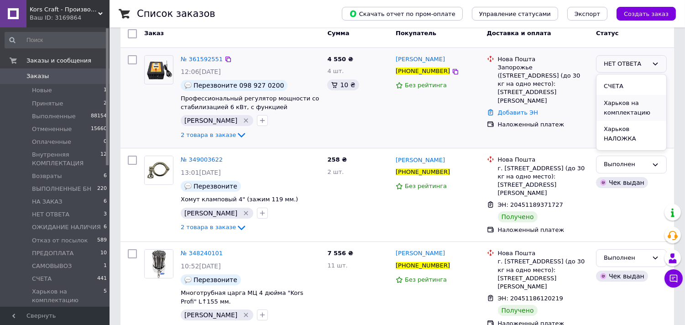
scroll to position [247, 0]
click at [615, 114] on li "Харьков НАЛОЖКА" at bounding box center [632, 121] width 70 height 26
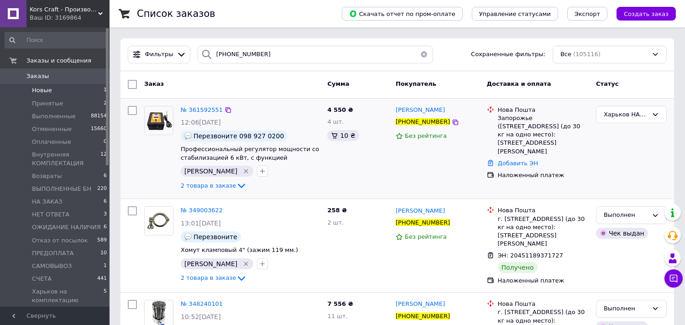
click at [34, 87] on span "Новые" at bounding box center [42, 90] width 20 height 8
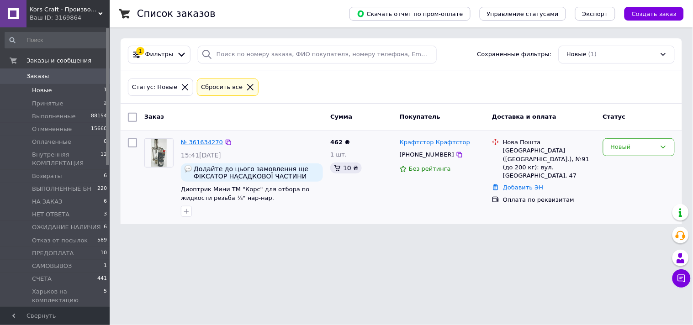
click at [195, 139] on link "№ 361634270" at bounding box center [202, 142] width 42 height 7
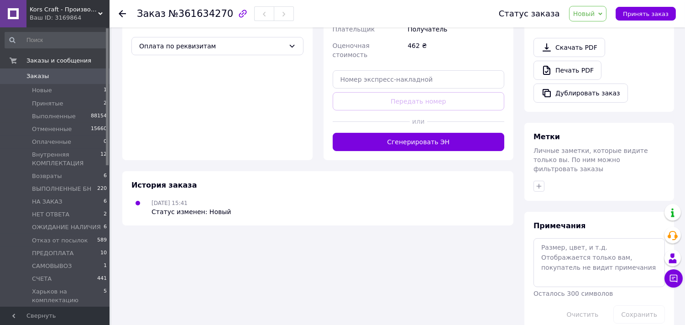
scroll to position [333, 0]
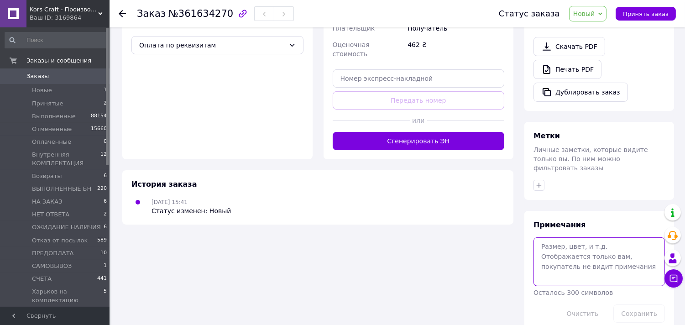
click at [555, 237] on textarea at bounding box center [599, 261] width 131 height 48
paste textarea "Фиксатор насадочной части царги 2 дюйма, для любых видов насадок Подробнее: htt…"
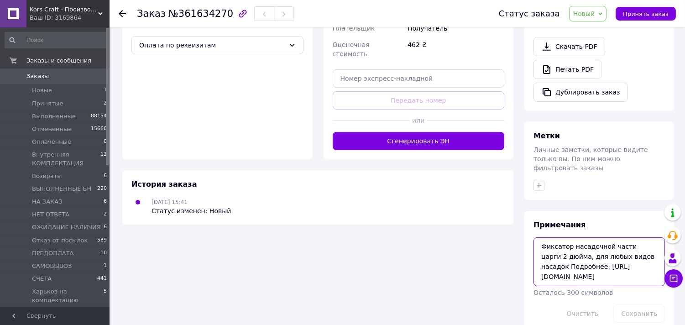
scroll to position [5, 0]
click at [635, 264] on textarea "Фиксатор насадочной части царги 2 дюйма, для любых видов насадок Подробнее: htt…" at bounding box center [599, 261] width 131 height 48
click at [541, 237] on textarea "Фиксатор насадочной части царги 2 дюйма, для любых видов насадок" at bounding box center [599, 261] width 131 height 48
click at [571, 252] on textarea "Добавить Фиксатор насадочной части царги 2 дюйма, для любых видов насадок" at bounding box center [599, 261] width 131 height 48
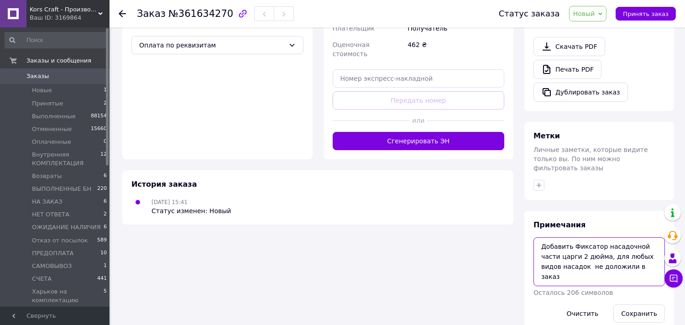
click at [566, 252] on textarea "Добавить Фиксатор насадочной части царги 2 дюйма, для любых видов насадок не до…" at bounding box center [599, 261] width 131 height 48
click at [636, 249] on textarea "Добавить Фиксатор насадочной части царги 2 дюйма, для любых видов насадок , не …" at bounding box center [599, 261] width 131 height 48
paste textarea "358243111"
type textarea "Добавить Фиксатор насадочной части царги 2 дюйма, для любых видов насадок , не …"
click at [627, 305] on button "Сохранить" at bounding box center [640, 314] width 52 height 18
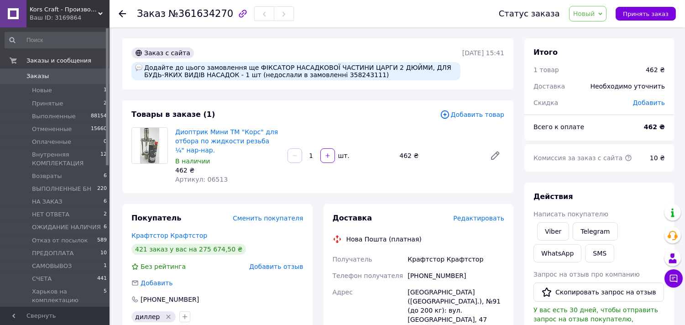
click at [651, 96] on div "Добавить" at bounding box center [649, 103] width 43 height 20
click at [647, 103] on span "Добавить" at bounding box center [649, 102] width 32 height 7
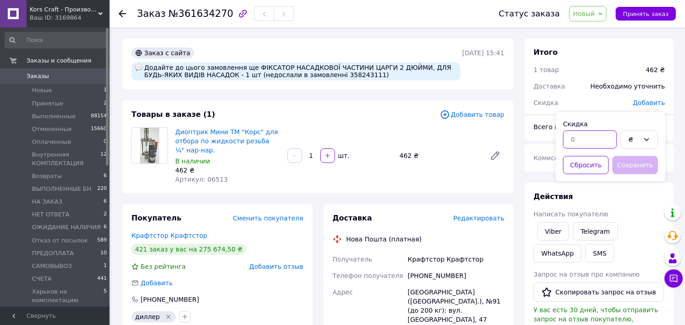
click at [589, 142] on input "text" at bounding box center [590, 140] width 54 height 18
type input "30"
click at [646, 141] on icon at bounding box center [646, 139] width 7 height 7
click at [637, 177] on li "%" at bounding box center [639, 176] width 37 height 17
click at [622, 164] on button "Сохранить" at bounding box center [636, 165] width 46 height 18
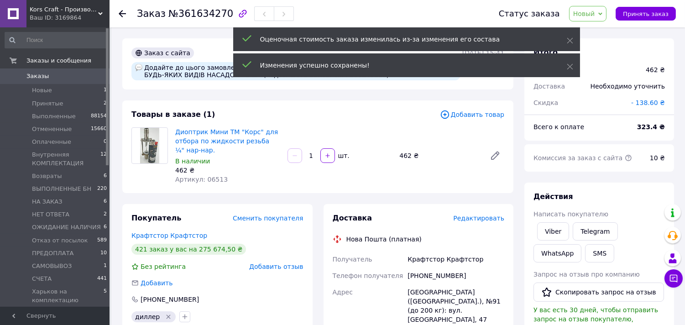
click at [656, 103] on span "- 138.60 ₴" at bounding box center [648, 102] width 34 height 7
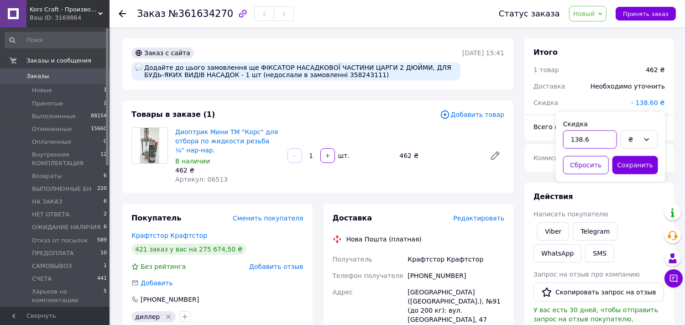
click at [607, 140] on input "138.6" at bounding box center [590, 140] width 54 height 18
type input "138"
click at [622, 162] on button "Сохранить" at bounding box center [636, 165] width 46 height 18
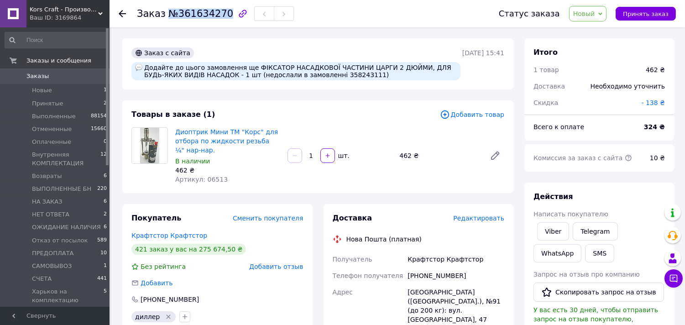
drag, startPoint x: 163, startPoint y: 15, endPoint x: 220, endPoint y: 16, distance: 57.1
click at [220, 16] on span "№361634270" at bounding box center [200, 13] width 65 height 11
copy span "№361634270"
click at [475, 221] on span "Редактировать" at bounding box center [478, 218] width 51 height 7
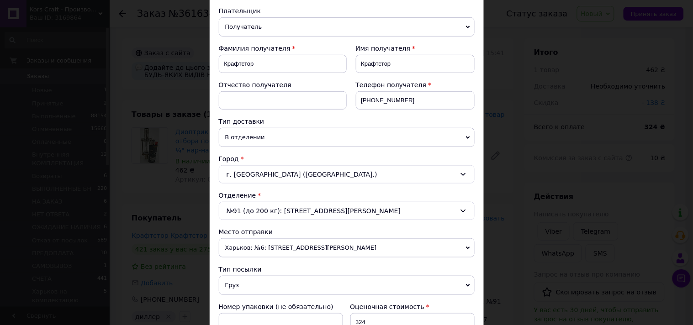
scroll to position [101, 0]
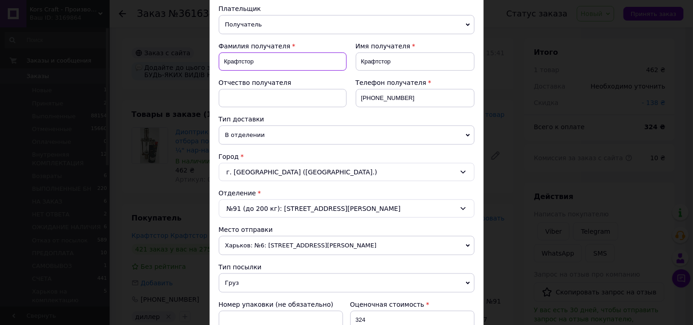
drag, startPoint x: 235, startPoint y: 69, endPoint x: 229, endPoint y: 58, distance: 12.3
click at [220, 70] on input "Крафтстор" at bounding box center [283, 62] width 128 height 18
paste input "Штим Ганна"
type input "Штим Ганна"
drag, startPoint x: 391, startPoint y: 64, endPoint x: 359, endPoint y: 67, distance: 32.5
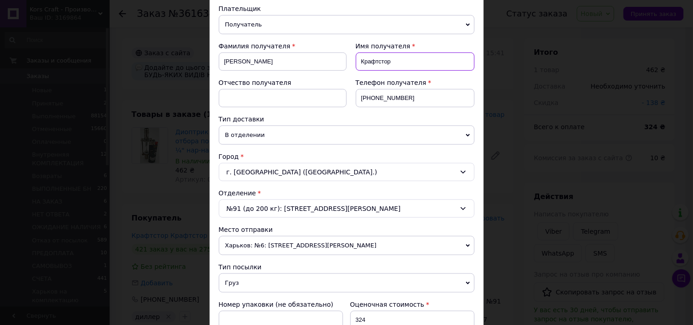
click at [359, 67] on input "Крафтстор" at bounding box center [415, 62] width 119 height 18
paste input "Штим Ганна"
drag, startPoint x: 377, startPoint y: 60, endPoint x: 352, endPoint y: 69, distance: 27.3
click at [352, 69] on div "Имя получателя Штим Ганна" at bounding box center [411, 60] width 128 height 37
type input "Ганна"
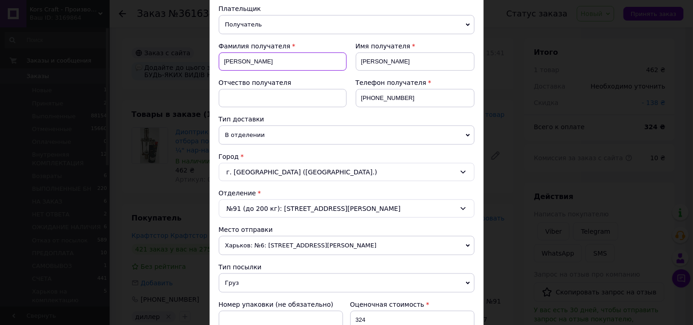
click at [293, 67] on input "Штим Ганна" at bounding box center [283, 62] width 128 height 18
type input "Штим"
drag, startPoint x: 407, startPoint y: 101, endPoint x: 370, endPoint y: 104, distance: 37.1
click at [370, 104] on input "[PHONE_NUMBER]" at bounding box center [415, 98] width 119 height 18
paste input "097 585 66 37"
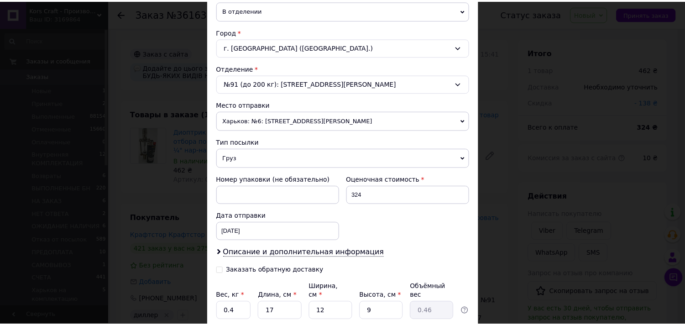
scroll to position [253, 0]
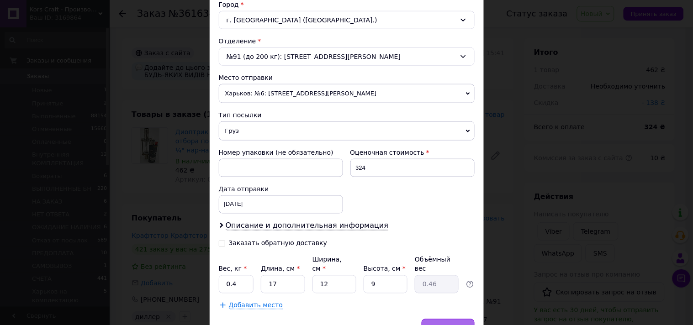
type input "+38 097 585 66 37"
click at [450, 319] on div "Сохранить" at bounding box center [447, 328] width 53 height 18
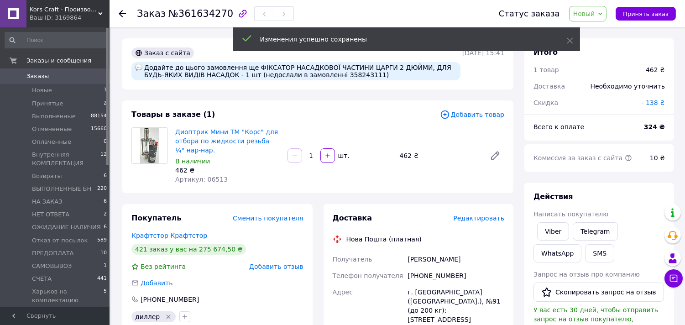
click at [601, 16] on span "Новый" at bounding box center [588, 14] width 38 height 16
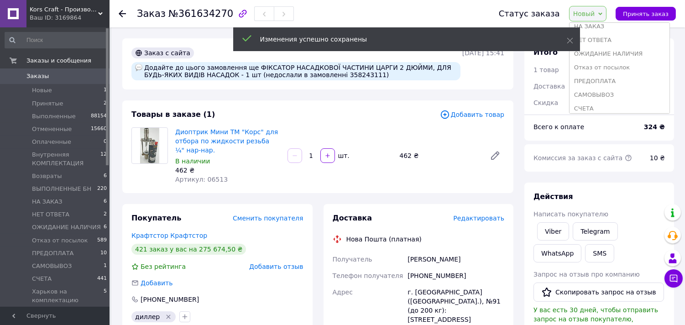
scroll to position [147, 0]
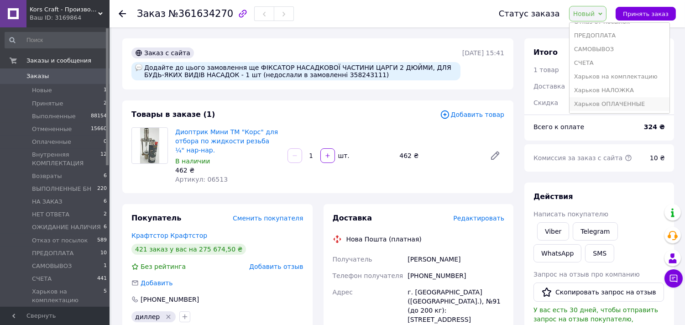
click at [600, 104] on li "Харьков ОПЛАЧЕННЫЕ" at bounding box center [620, 104] width 100 height 14
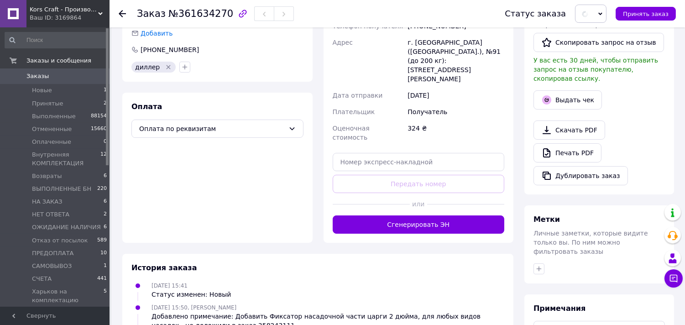
scroll to position [304, 0]
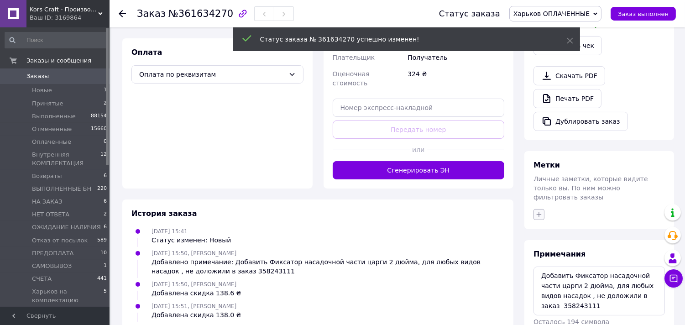
click at [536, 211] on icon "button" at bounding box center [539, 214] width 7 height 7
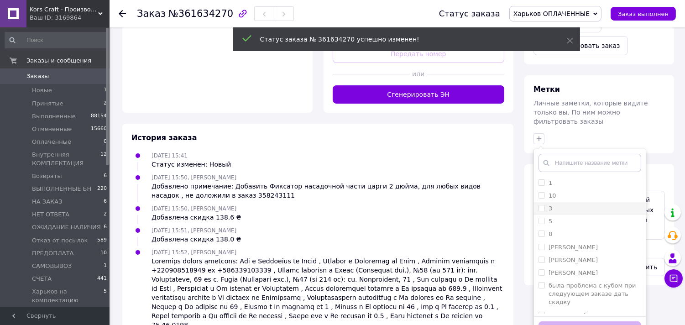
scroll to position [380, 0]
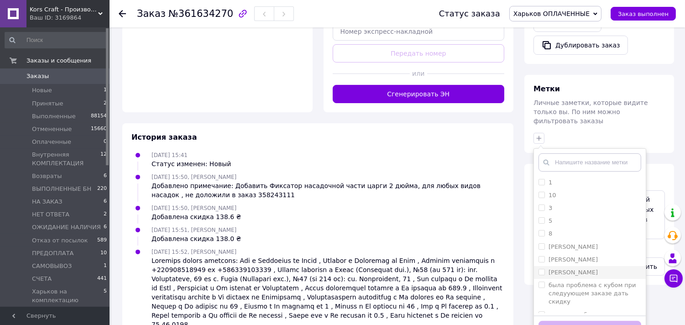
click at [559, 269] on label "[PERSON_NAME]" at bounding box center [573, 272] width 49 height 7
checkbox input "true"
click at [563, 321] on button "Добавить метку" at bounding box center [590, 330] width 103 height 18
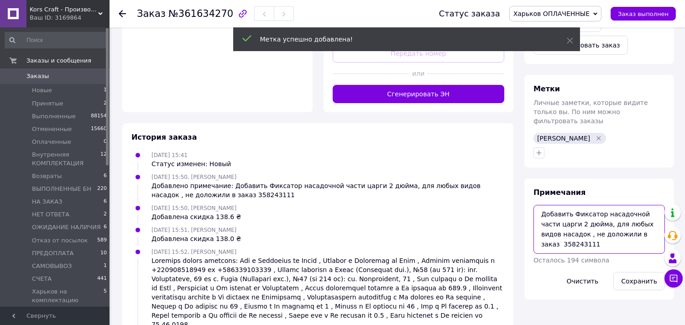
click at [600, 224] on textarea "Добавить Фиксатор насадочной части царги 2 дюйма, для любых видов насадок , не …" at bounding box center [599, 229] width 131 height 48
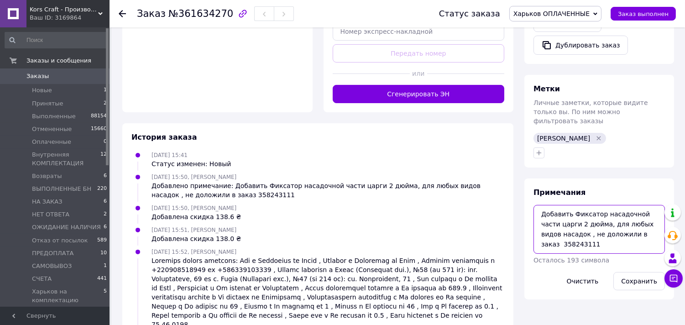
scroll to position [5, 0]
paste textarea "20 4512 4728 2125"
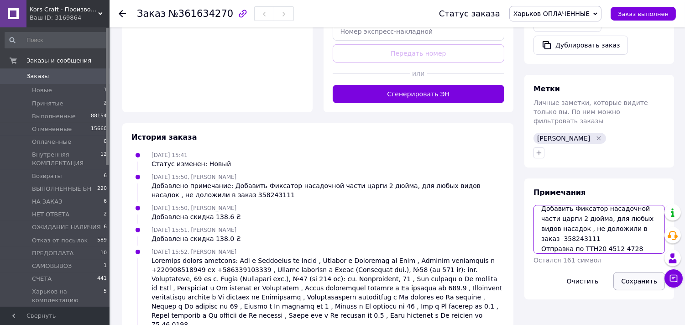
type textarea "Добавить Фиксатор насадочной части царги 2 дюйма, для любых видов насадок , не …"
click at [650, 272] on button "Сохранить" at bounding box center [640, 281] width 52 height 18
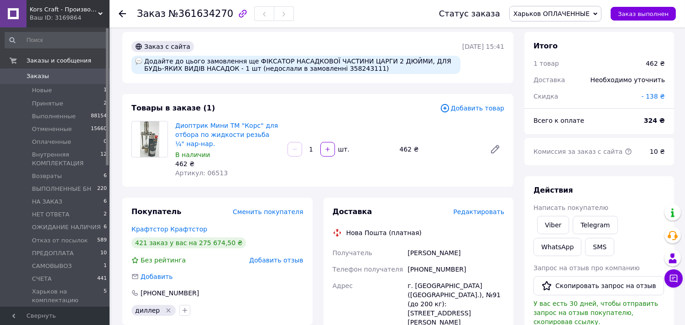
scroll to position [0, 0]
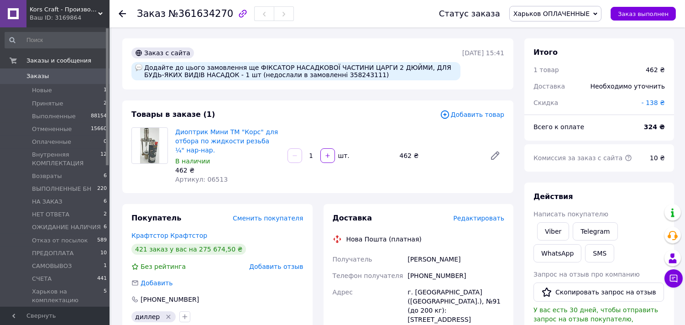
click at [44, 74] on span "Заказы" at bounding box center [37, 76] width 22 height 8
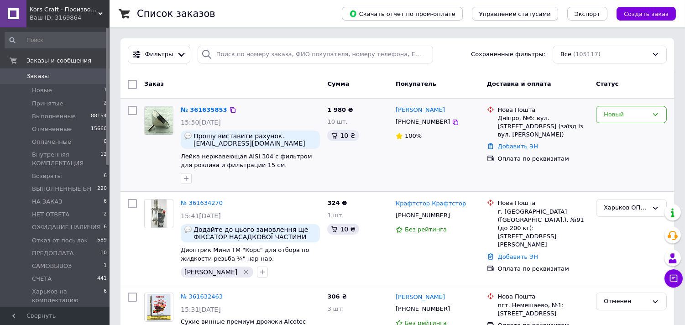
click at [202, 114] on div "№ 361635853" at bounding box center [204, 110] width 48 height 11
click at [207, 112] on link "№ 361635853" at bounding box center [204, 109] width 47 height 7
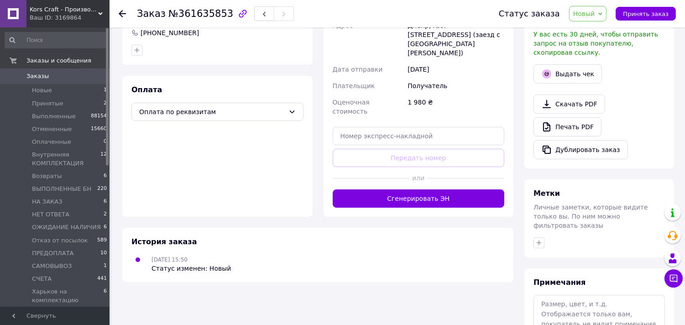
scroll to position [304, 0]
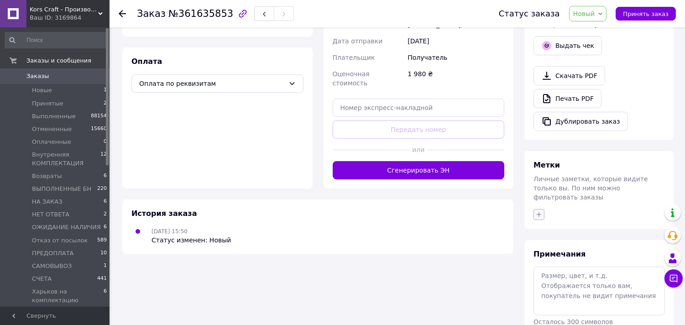
click at [537, 211] on icon "button" at bounding box center [539, 214] width 7 height 7
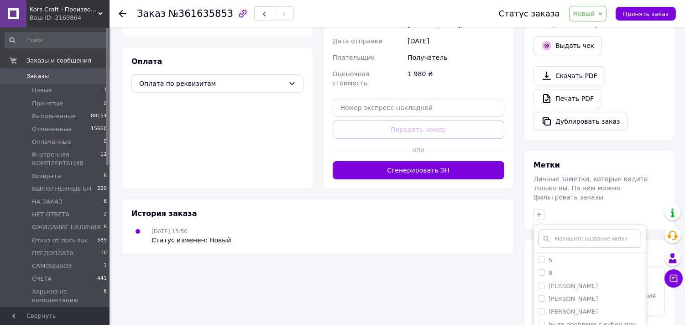
scroll to position [51, 0]
click at [594, 294] on label "[PERSON_NAME]" at bounding box center [573, 297] width 49 height 7
checkbox input "true"
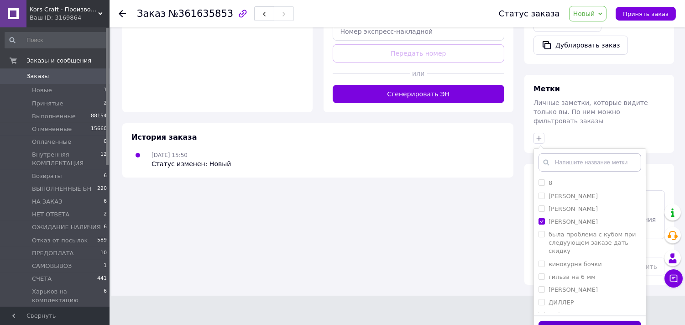
click at [604, 321] on button "Добавить метку" at bounding box center [590, 330] width 103 height 18
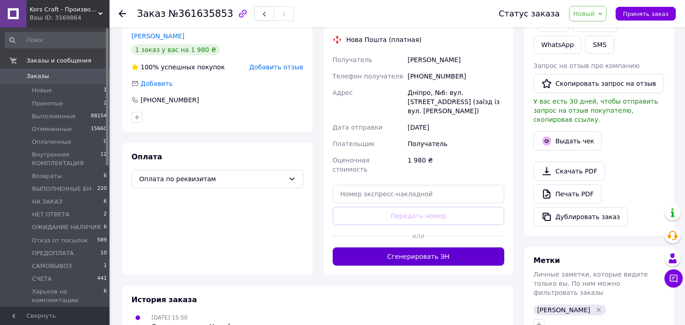
scroll to position [195, 0]
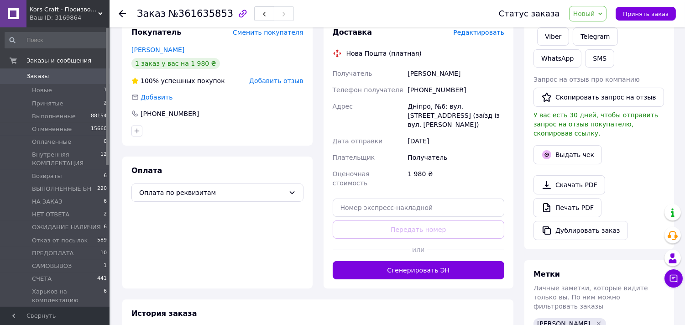
click at [603, 16] on icon at bounding box center [601, 14] width 4 height 4
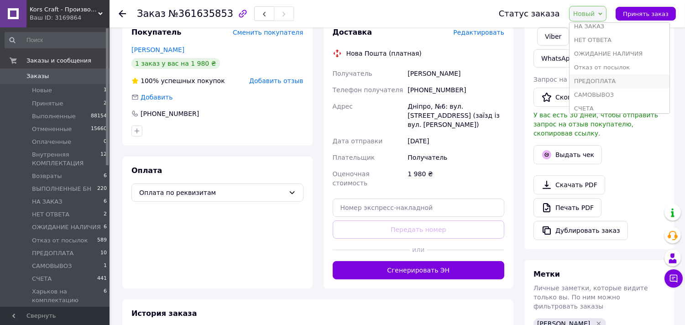
click at [615, 82] on li "ПРЕДОПЛАТА" at bounding box center [620, 81] width 100 height 14
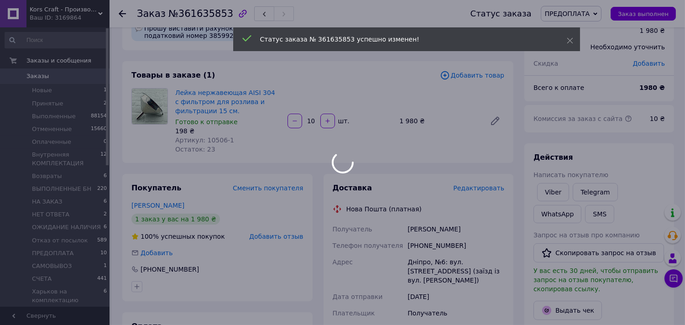
scroll to position [0, 0]
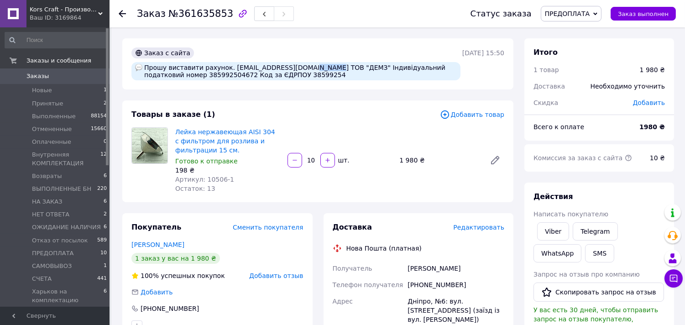
drag, startPoint x: 294, startPoint y: 68, endPoint x: 317, endPoint y: 67, distance: 22.8
click at [317, 67] on div "Прошу виставити рахунок. [EMAIL_ADDRESS][DOMAIN_NAME] ТОВ "ДЕМЗ" Індивідуальний…" at bounding box center [295, 71] width 329 height 18
copy div ""ДЕМЗ""
click at [207, 133] on link "Лейка нержавеющая AISI 304 с фильтром для розлива и фильтрации 15 см." at bounding box center [225, 141] width 100 height 26
copy div ""ДЕМЗ""
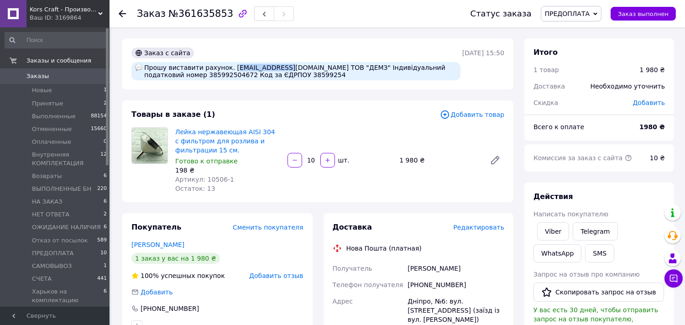
drag, startPoint x: 226, startPoint y: 67, endPoint x: 276, endPoint y: 66, distance: 50.7
click at [276, 66] on div "Прошу виставити рахунок. [EMAIL_ADDRESS][DOMAIN_NAME] ТОВ "ДЕМЗ" Індивідуальний…" at bounding box center [295, 71] width 329 height 18
drag, startPoint x: 225, startPoint y: 67, endPoint x: 279, endPoint y: 66, distance: 54.3
click at [279, 66] on div "Прошу виставити рахунок. [EMAIL_ADDRESS][DOMAIN_NAME] ТОВ "ДЕМЗ" Індивідуальний…" at bounding box center [295, 71] width 329 height 18
copy div "snab4@demz.dp.ua"
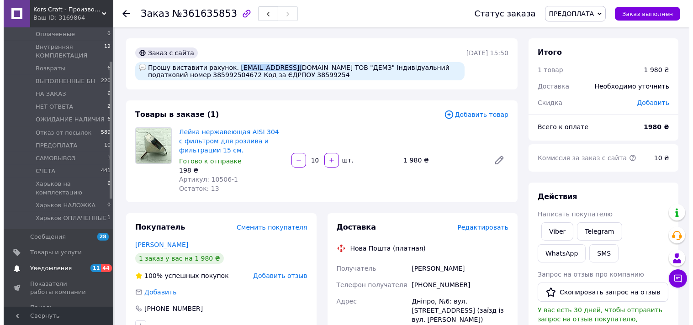
scroll to position [152, 0]
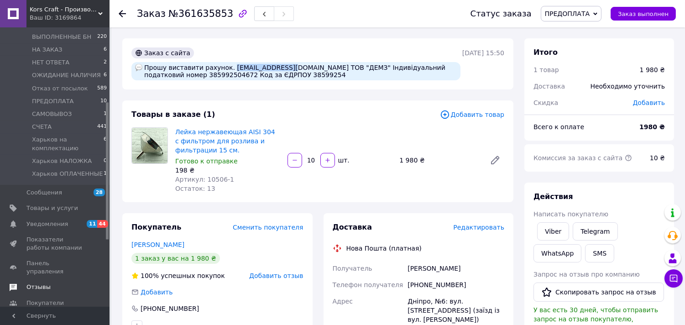
click at [50, 283] on span "Отзывы" at bounding box center [55, 287] width 58 height 8
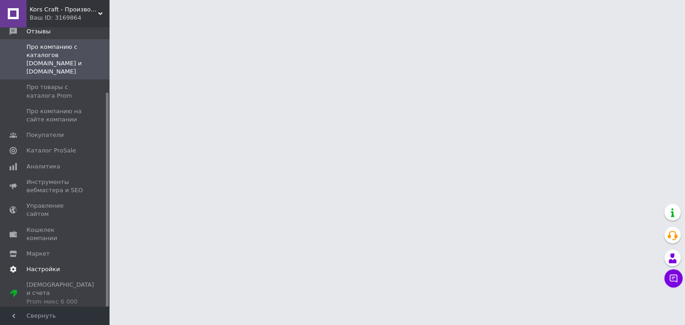
scroll to position [85, 0]
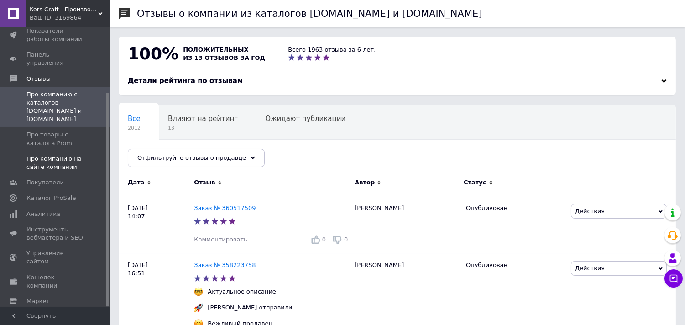
click at [64, 155] on span "Про компанию на сайте компании" at bounding box center [55, 163] width 58 height 16
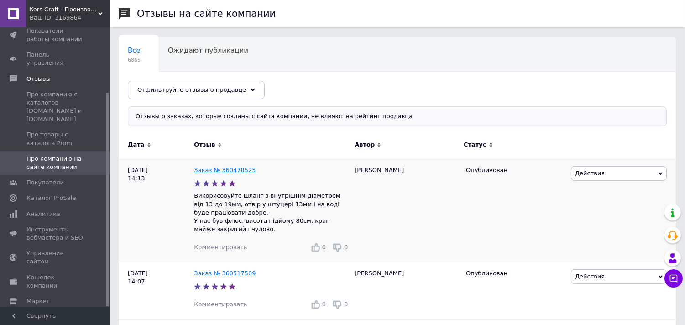
click at [242, 170] on link "Заказ № 360478525" at bounding box center [225, 170] width 62 height 7
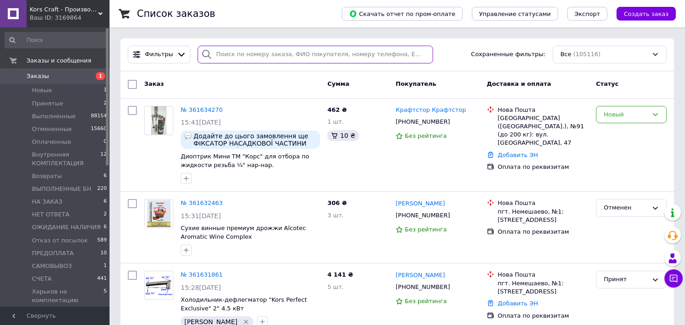
click at [258, 53] on input "search" at bounding box center [316, 55] width 236 height 18
paste input "358243111"
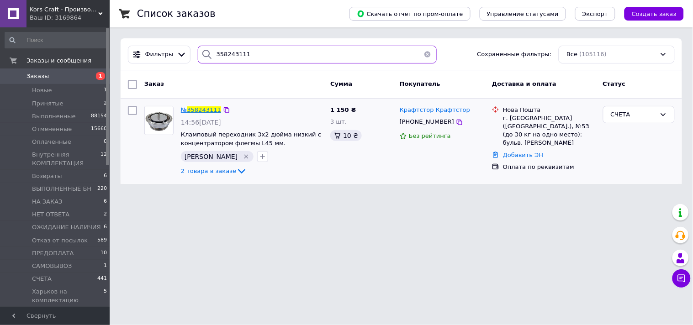
type input "358243111"
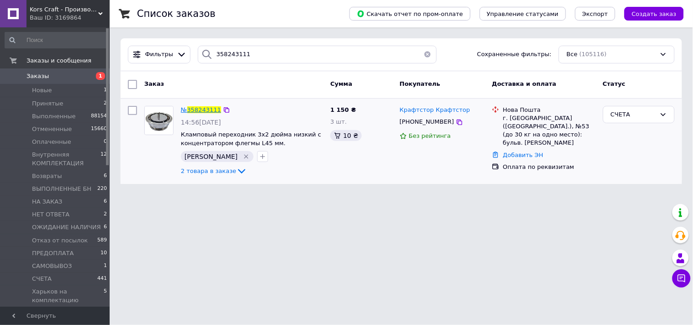
click at [201, 111] on span "358243111" at bounding box center [204, 109] width 34 height 7
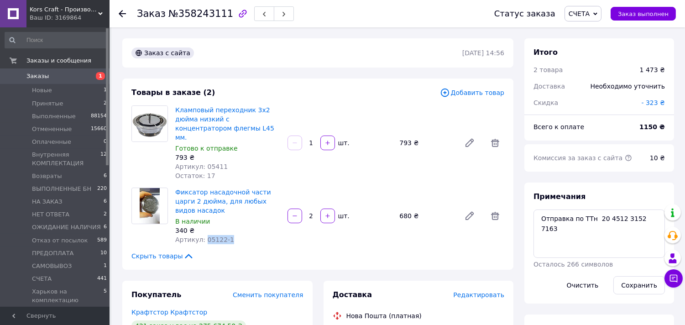
drag, startPoint x: 203, startPoint y: 222, endPoint x: 228, endPoint y: 221, distance: 25.1
click at [228, 235] on div "Артикул: 05122-1" at bounding box center [227, 239] width 105 height 9
copy span "05122-1"
click at [226, 193] on link "Фиксатор насадочной части царги 2 дюйма, для любых видов насадок" at bounding box center [223, 202] width 96 height 26
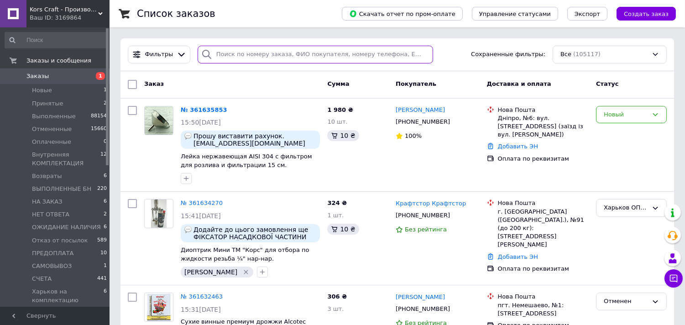
click at [258, 58] on input "search" at bounding box center [316, 55] width 236 height 18
drag, startPoint x: 258, startPoint y: 57, endPoint x: 248, endPoint y: 111, distance: 55.2
paste input "0665234140"
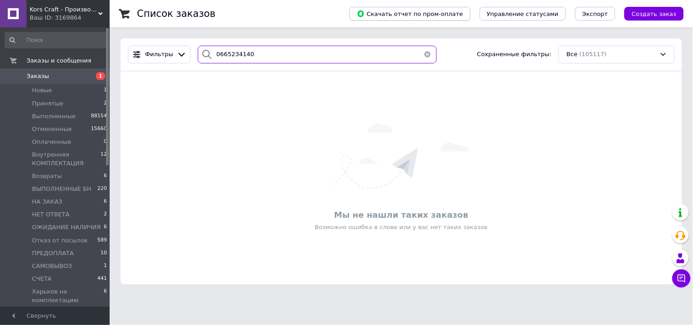
type input "0665234140"
drag, startPoint x: 252, startPoint y: 53, endPoint x: 213, endPoint y: 57, distance: 39.0
click at [207, 58] on div "0665234140" at bounding box center [317, 55] width 239 height 18
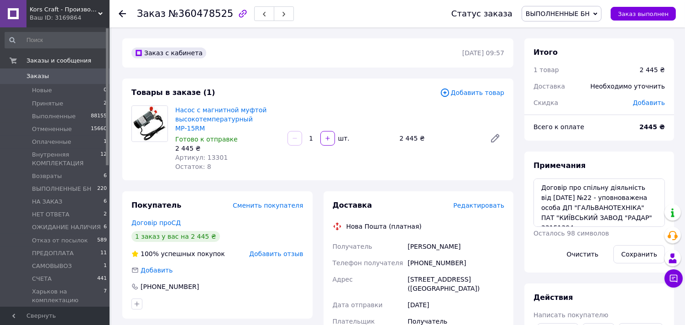
scroll to position [116, 0]
click at [51, 75] on span "Заказы" at bounding box center [55, 76] width 58 height 8
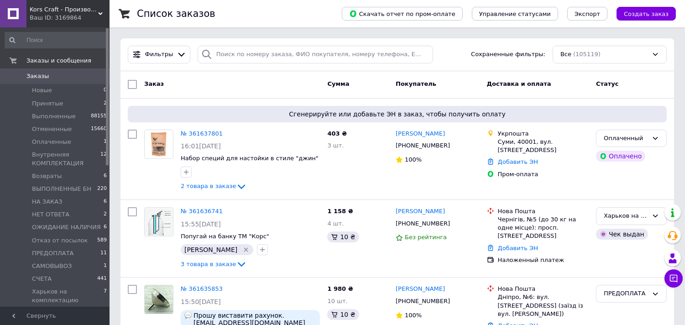
click at [48, 77] on span "Заказы" at bounding box center [55, 76] width 58 height 8
click at [68, 77] on span "Заказы" at bounding box center [55, 76] width 58 height 8
click at [81, 79] on span "Заказы" at bounding box center [55, 76] width 58 height 8
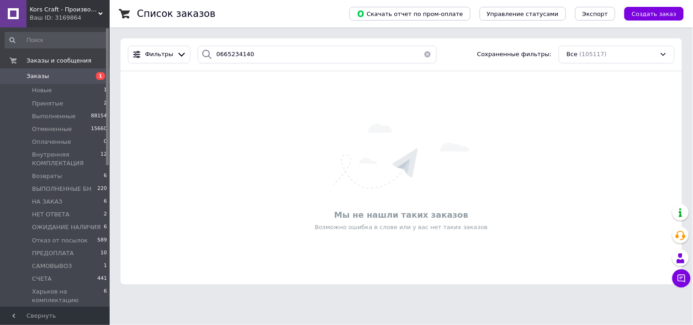
click at [74, 76] on span "Заказы" at bounding box center [55, 76] width 58 height 8
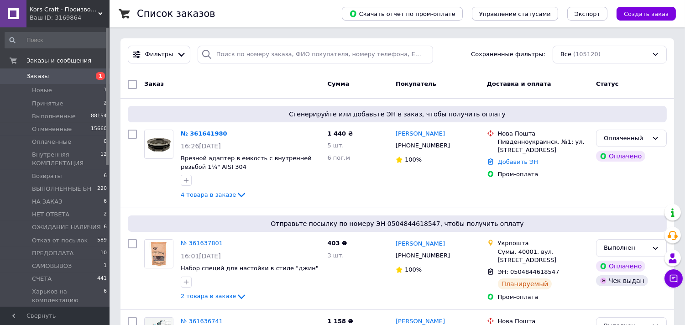
click at [45, 78] on span "Заказы" at bounding box center [37, 76] width 22 height 8
click at [34, 77] on span "Заказы" at bounding box center [37, 76] width 22 height 8
click at [42, 89] on span "Новые" at bounding box center [42, 90] width 20 height 8
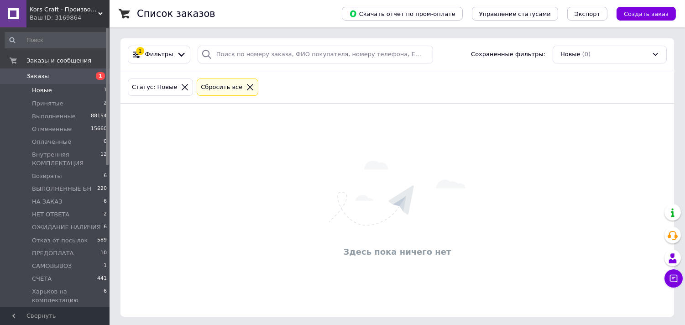
click at [53, 90] on li "Новые 1" at bounding box center [56, 90] width 112 height 13
click at [40, 89] on span "Новые" at bounding box center [42, 90] width 20 height 8
click at [35, 80] on link "Заказы 1" at bounding box center [56, 76] width 112 height 16
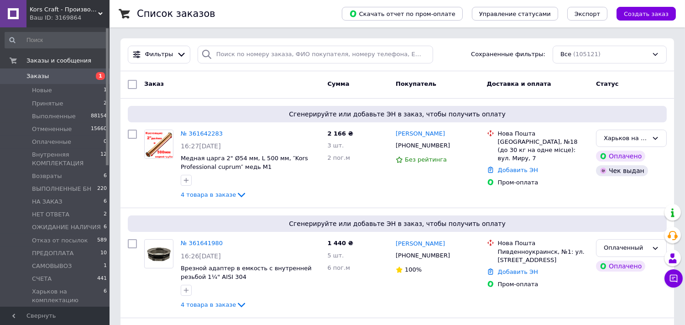
click at [35, 80] on link "Заказы 1" at bounding box center [56, 76] width 112 height 16
click at [42, 88] on span "Новые" at bounding box center [42, 90] width 20 height 8
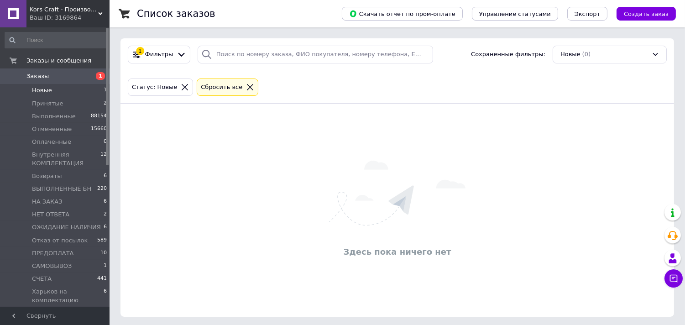
click at [42, 88] on span "Новые" at bounding box center [42, 90] width 20 height 8
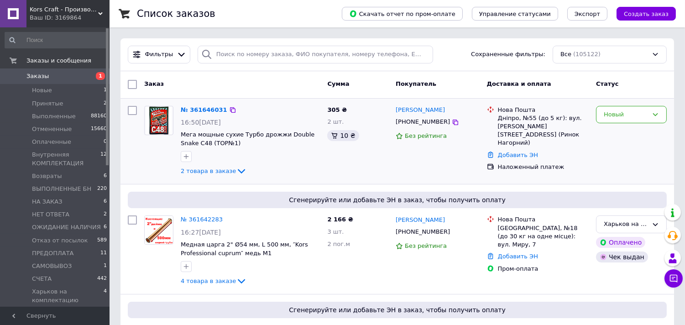
click at [200, 114] on div "№ 361646031" at bounding box center [204, 110] width 48 height 11
click at [194, 108] on link "№ 361646031" at bounding box center [204, 109] width 47 height 7
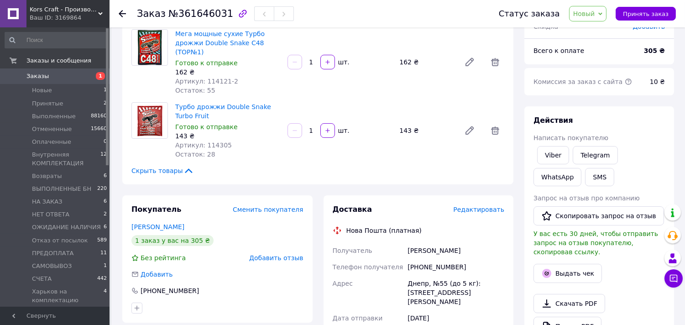
scroll to position [101, 0]
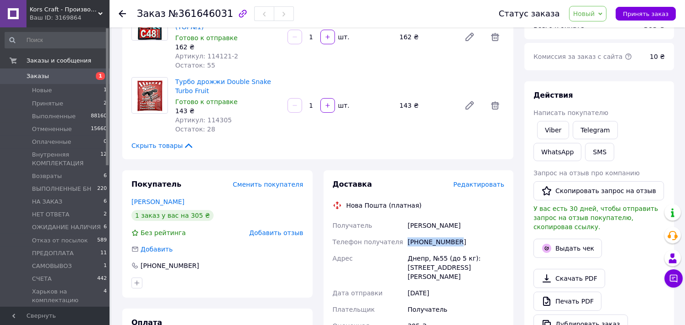
drag, startPoint x: 409, startPoint y: 236, endPoint x: 456, endPoint y: 235, distance: 47.0
click at [456, 235] on div "[PHONE_NUMBER]" at bounding box center [456, 242] width 100 height 16
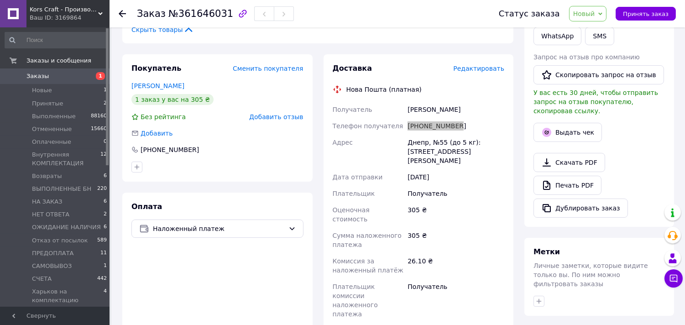
scroll to position [203, 0]
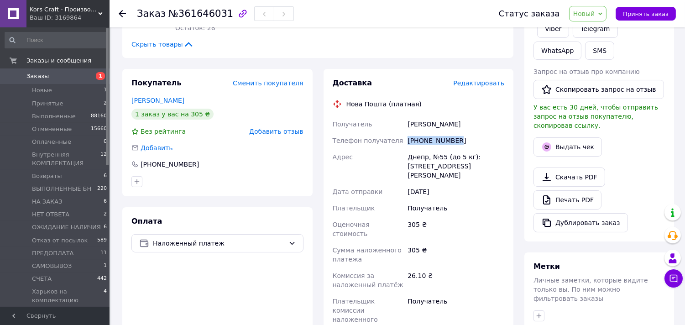
click at [601, 10] on span "Новый" at bounding box center [588, 14] width 38 height 16
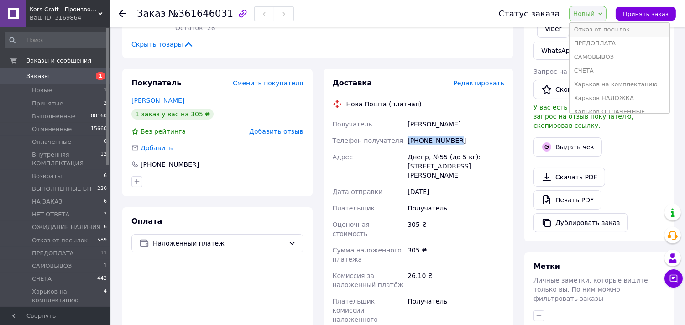
scroll to position [147, 0]
click at [605, 90] on li "Харьков НАЛОЖКА" at bounding box center [620, 91] width 100 height 14
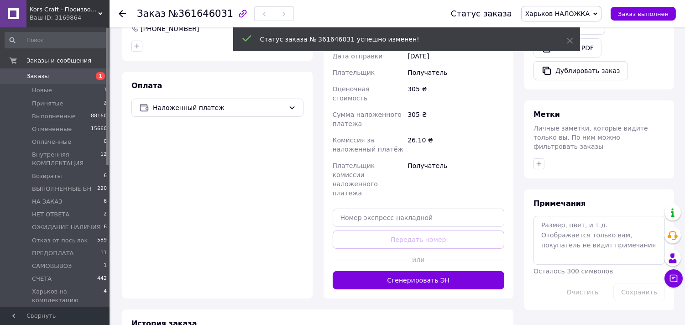
scroll to position [355, 0]
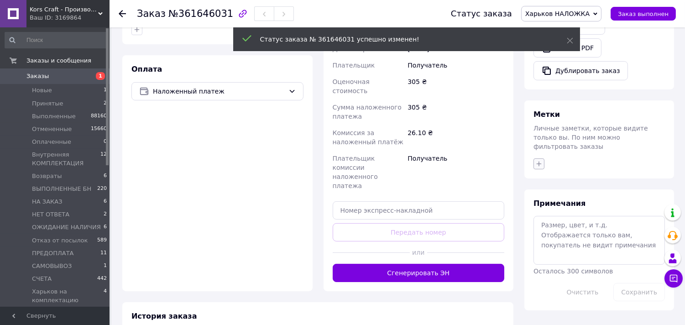
click at [537, 160] on icon "button" at bounding box center [539, 163] width 7 height 7
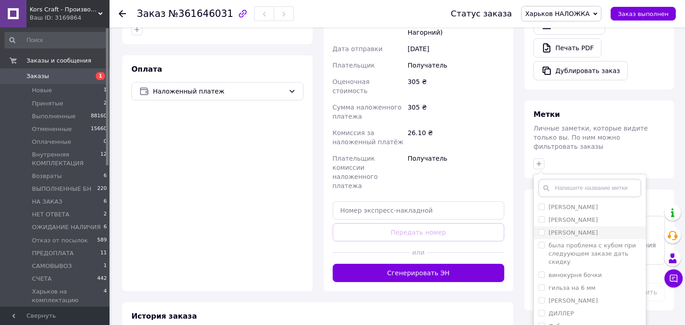
scroll to position [51, 0]
click at [590, 244] on label "[PERSON_NAME]" at bounding box center [573, 247] width 49 height 7
checkbox input "true"
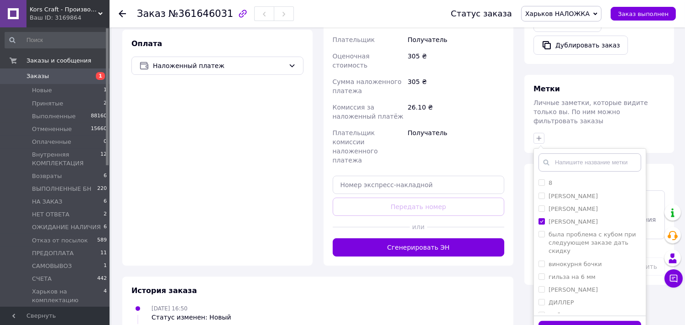
click at [575, 321] on button "Добавить метку" at bounding box center [590, 330] width 103 height 18
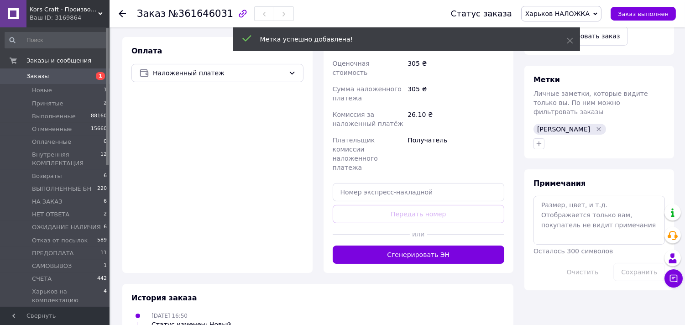
scroll to position [380, 0]
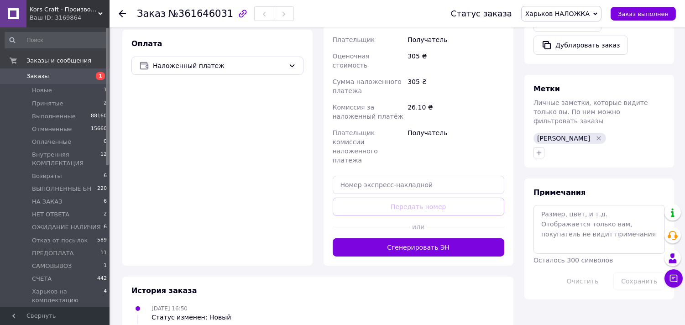
click at [78, 72] on span "Заказы" at bounding box center [55, 76] width 58 height 8
